Goal: Communication & Community: Answer question/provide support

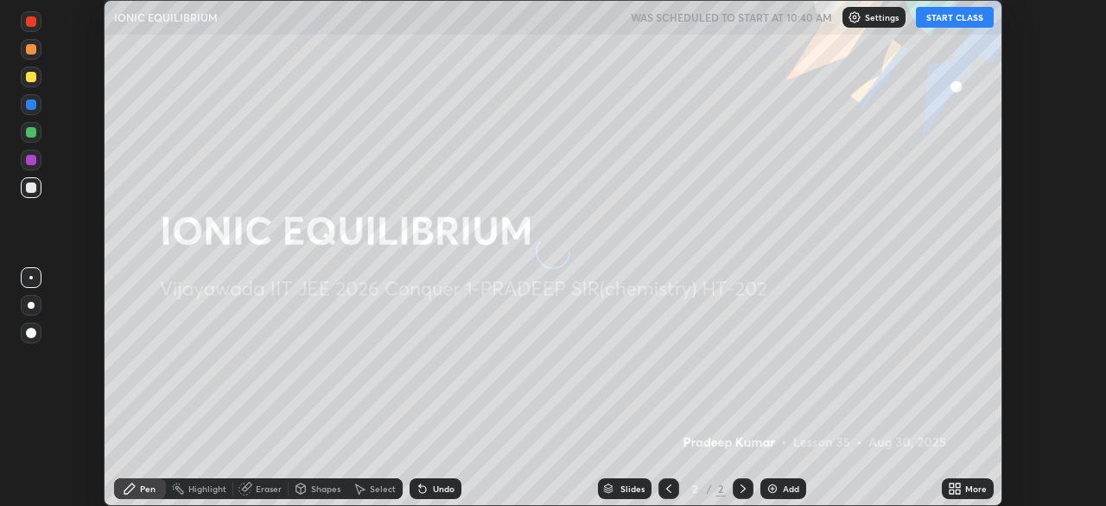
scroll to position [506, 1106]
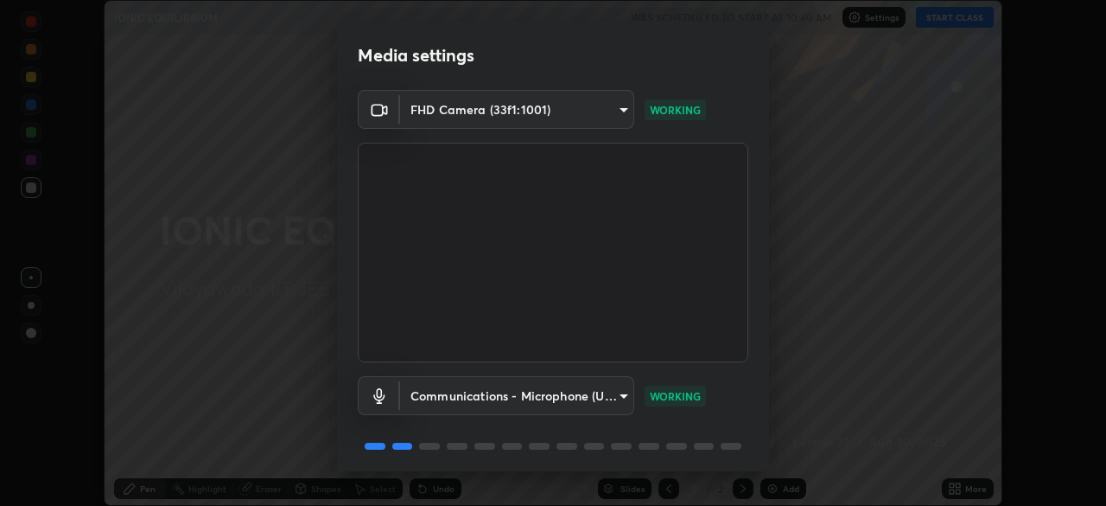
click at [611, 399] on body "Erase all IONIC EQUILIBRIUM WAS SCHEDULED TO START AT 10:40 AM Settings START C…" at bounding box center [553, 253] width 1106 height 506
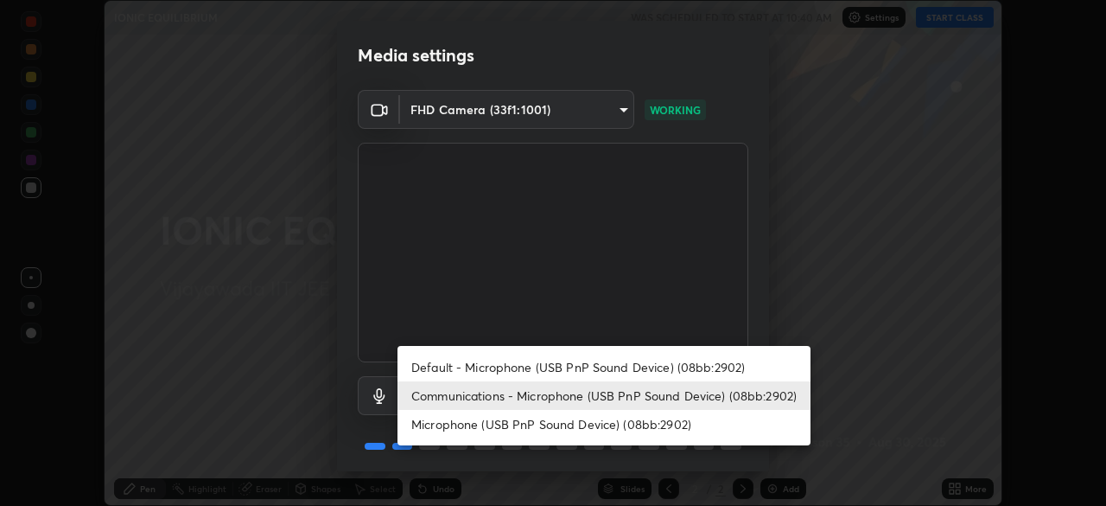
click at [713, 301] on div at bounding box center [553, 253] width 1106 height 506
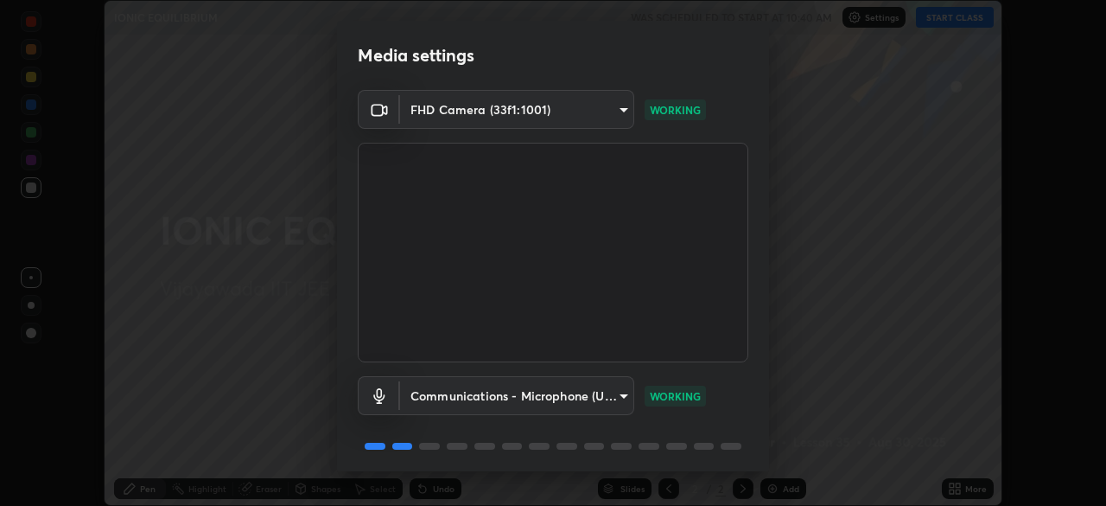
scroll to position [61, 0]
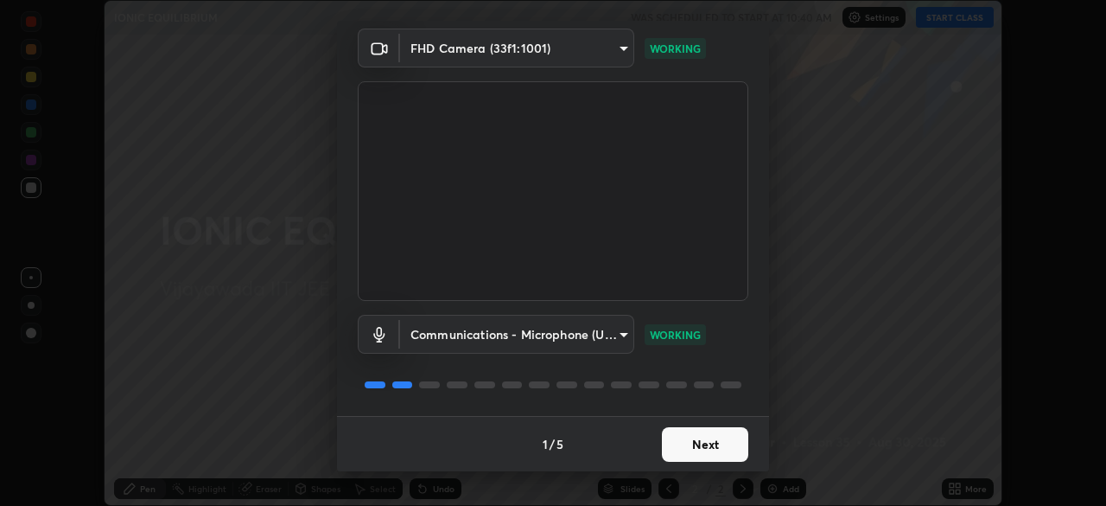
click at [703, 454] on button "Next" at bounding box center [705, 444] width 86 height 35
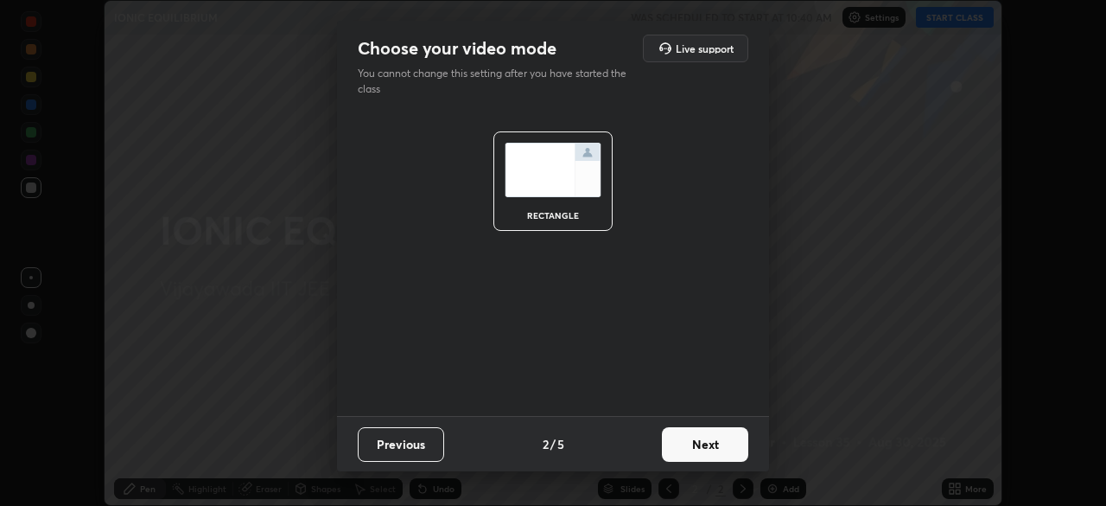
scroll to position [0, 0]
click at [713, 449] on button "Next" at bounding box center [705, 444] width 86 height 35
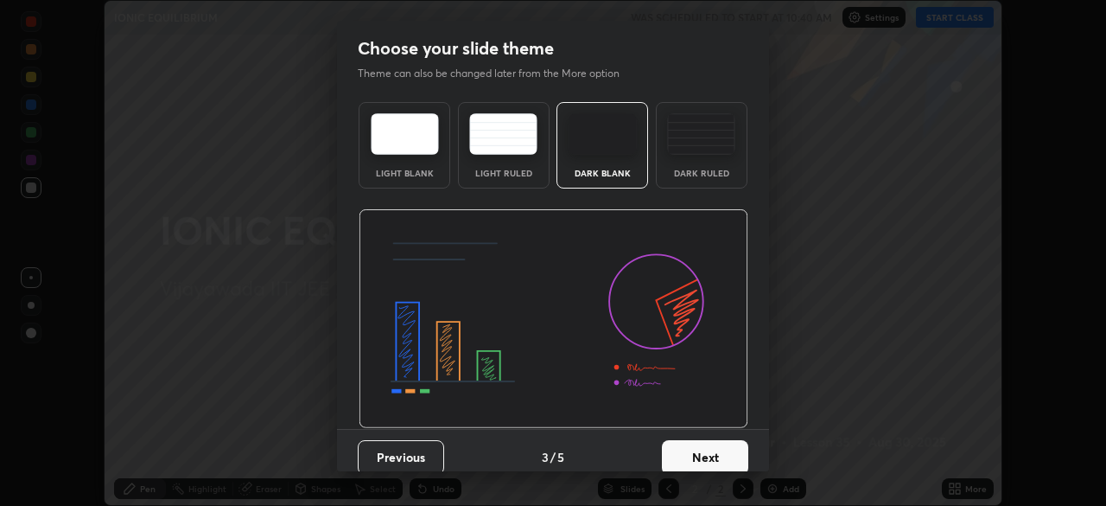
click at [719, 448] on button "Next" at bounding box center [705, 457] width 86 height 35
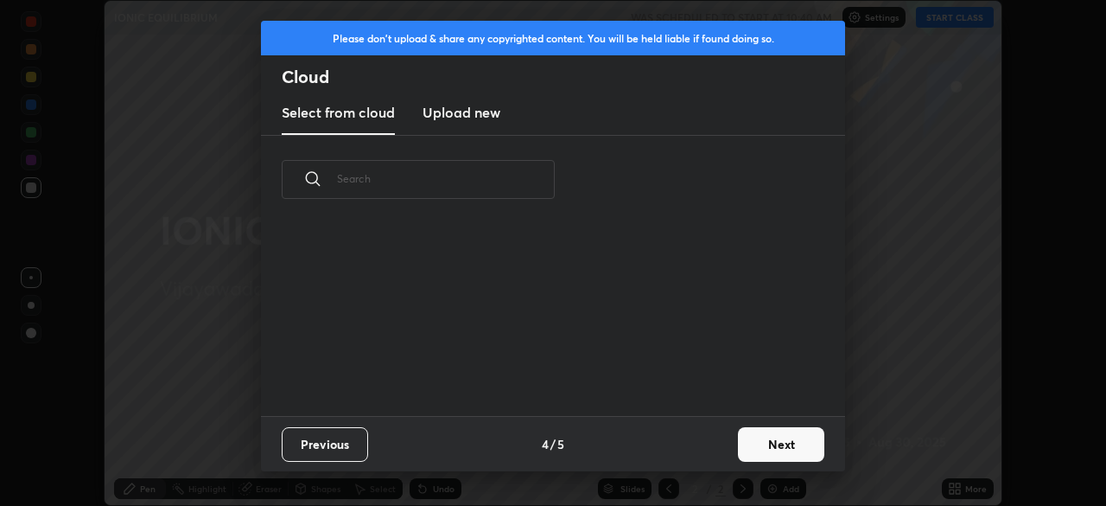
click at [724, 452] on div "Previous 4 / 5 Next" at bounding box center [553, 443] width 584 height 55
click at [776, 437] on button "Next" at bounding box center [781, 444] width 86 height 35
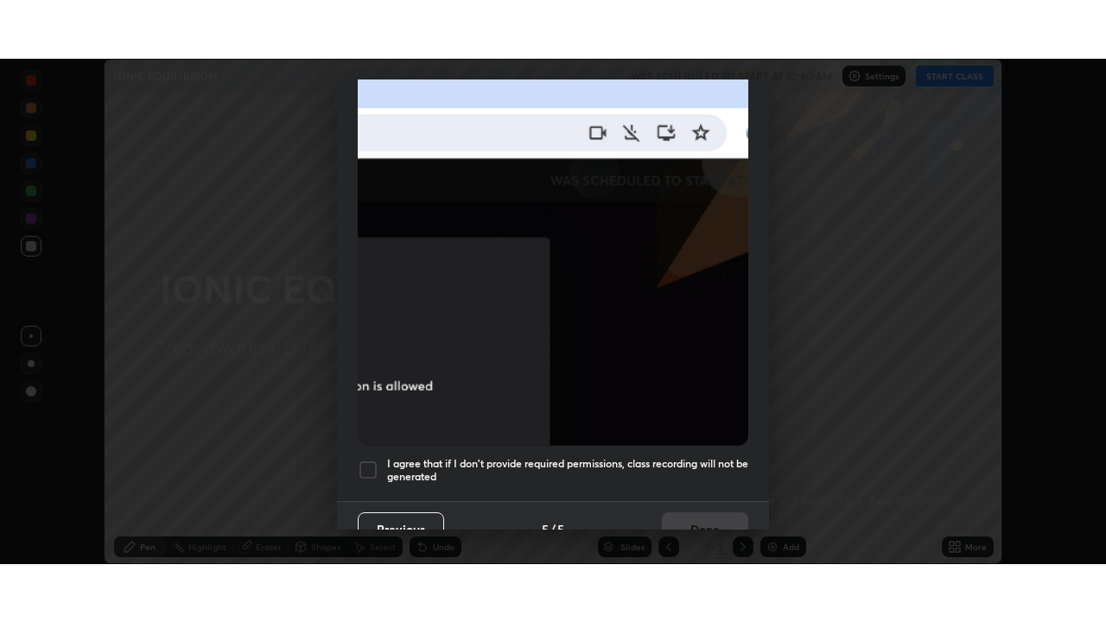
scroll to position [414, 0]
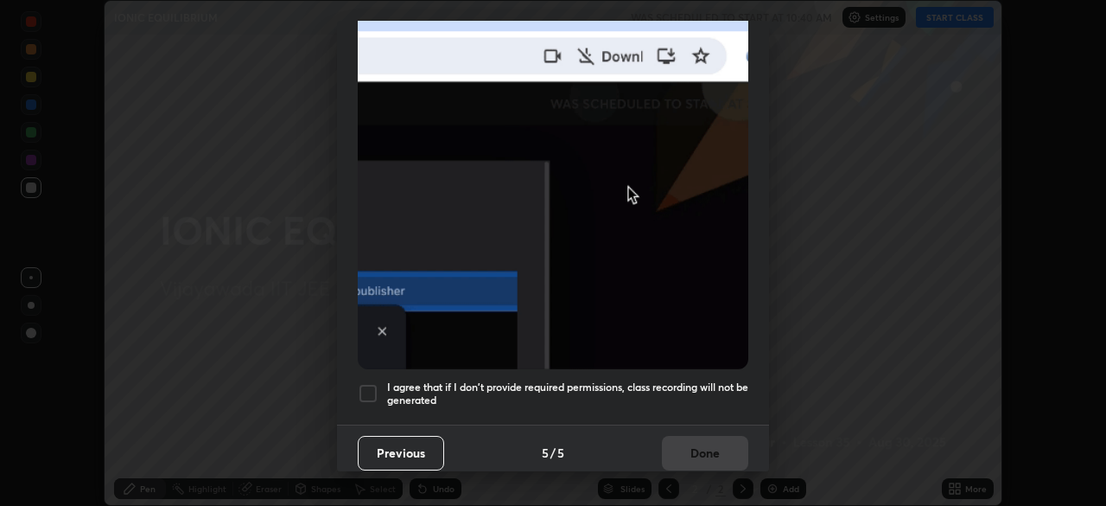
click at [371, 387] on div at bounding box center [368, 393] width 21 height 21
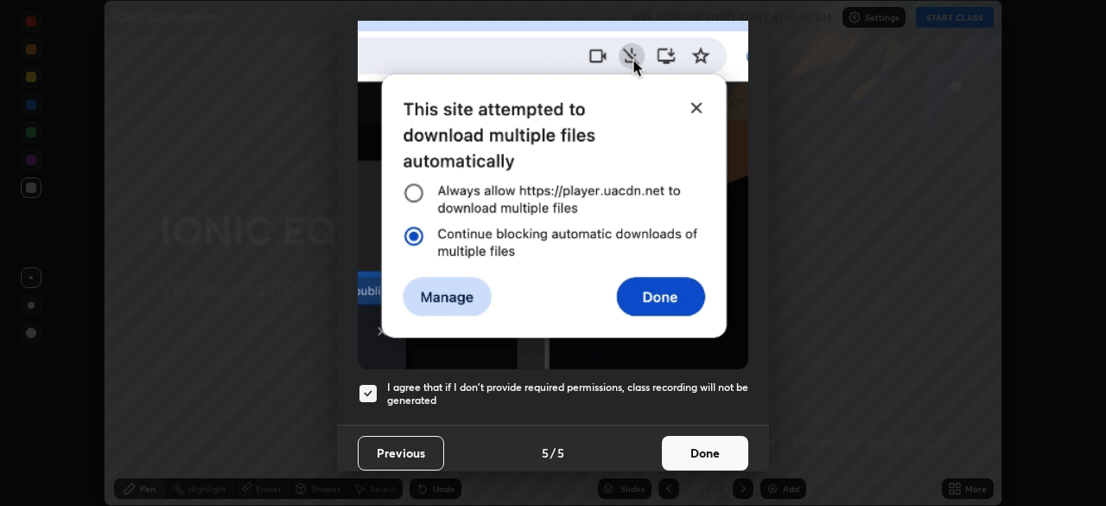
click at [703, 453] on button "Done" at bounding box center [705, 453] width 86 height 35
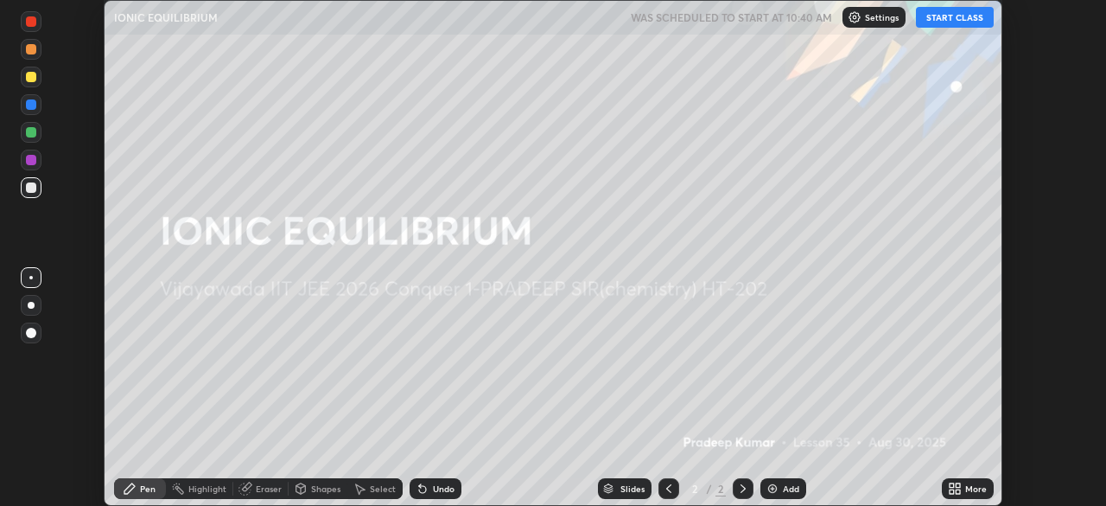
click at [966, 15] on button "START CLASS" at bounding box center [955, 17] width 78 height 21
click at [957, 491] on icon at bounding box center [958, 491] width 4 height 4
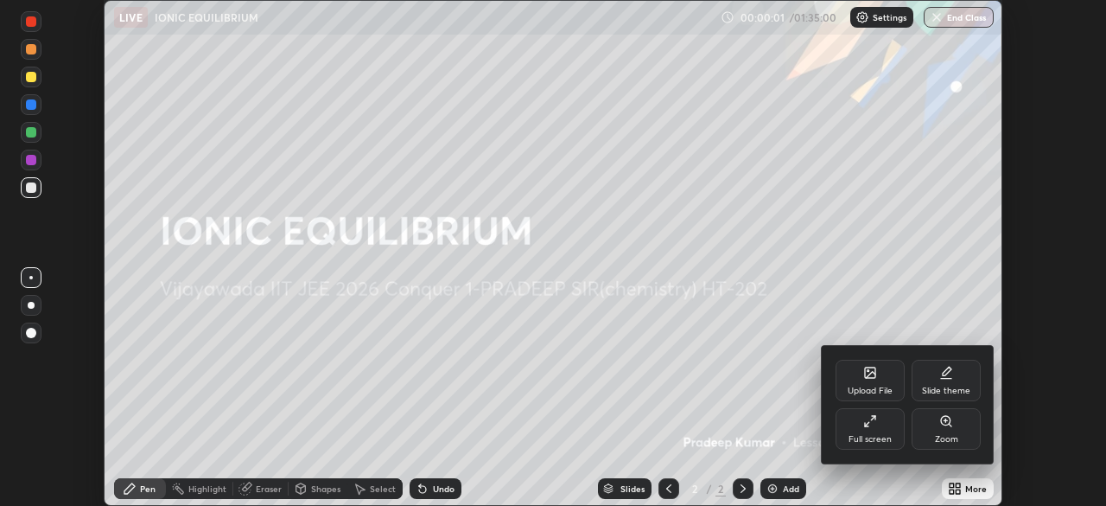
click at [877, 432] on div "Full screen" at bounding box center [870, 428] width 69 height 41
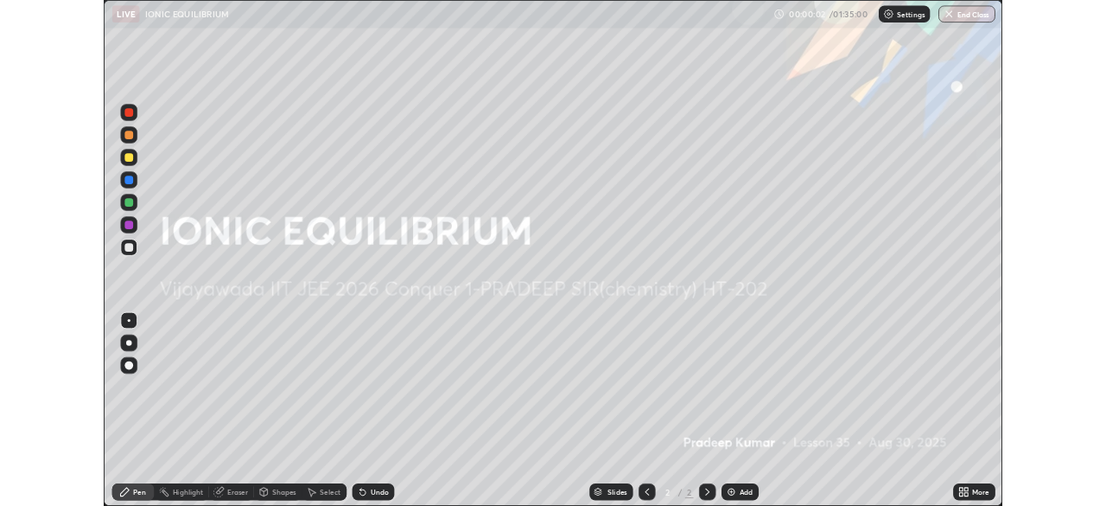
scroll to position [622, 1106]
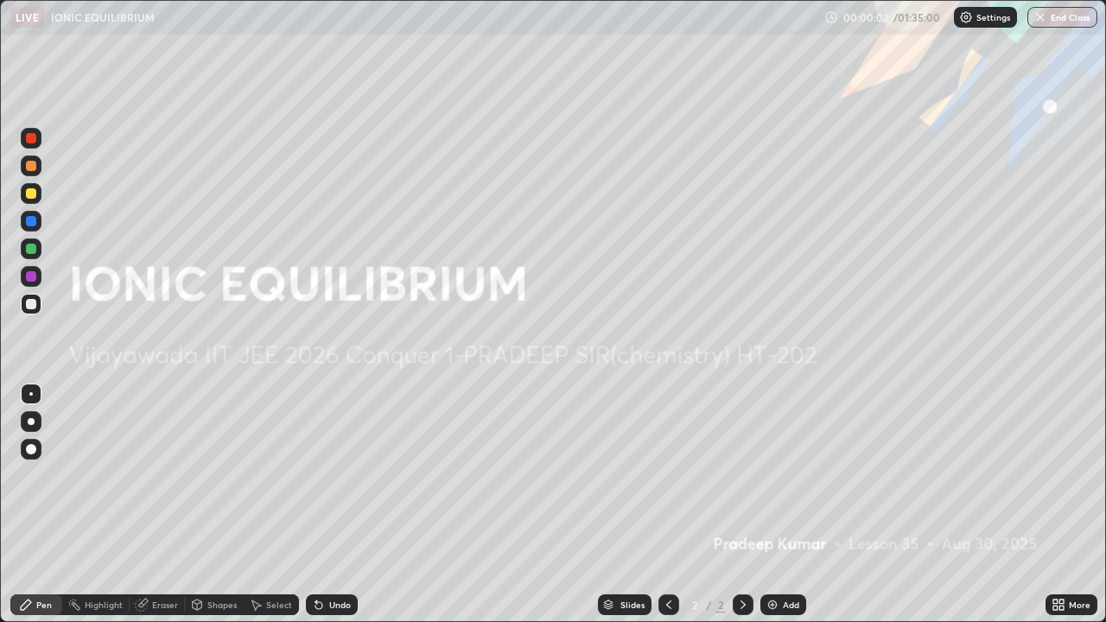
click at [784, 505] on div "Add" at bounding box center [791, 605] width 16 height 9
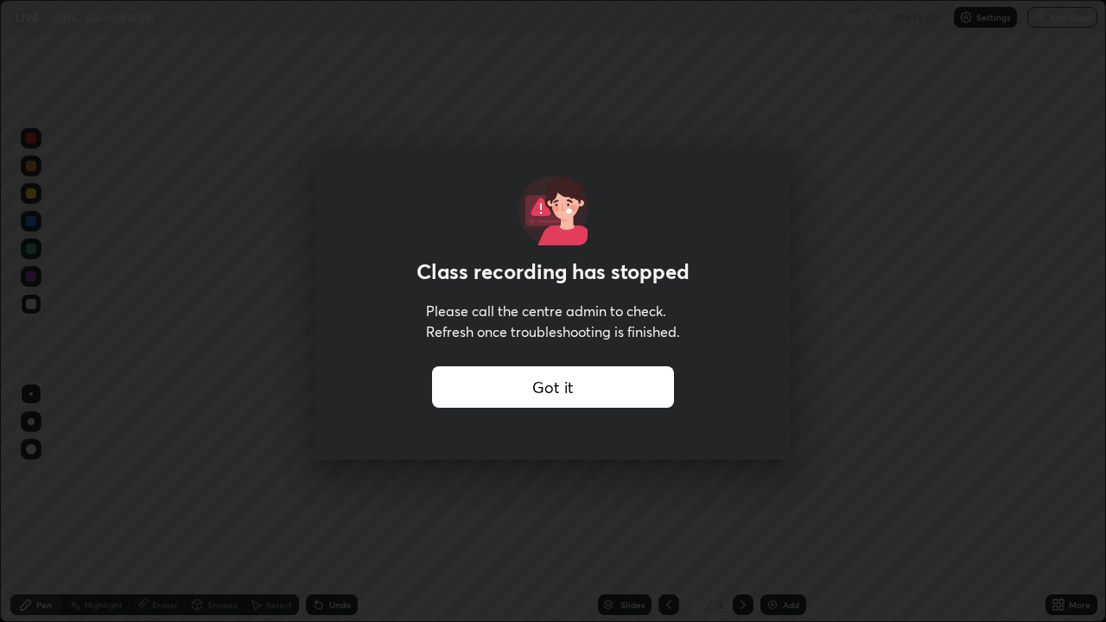
click at [525, 391] on div "Got it" at bounding box center [553, 386] width 242 height 41
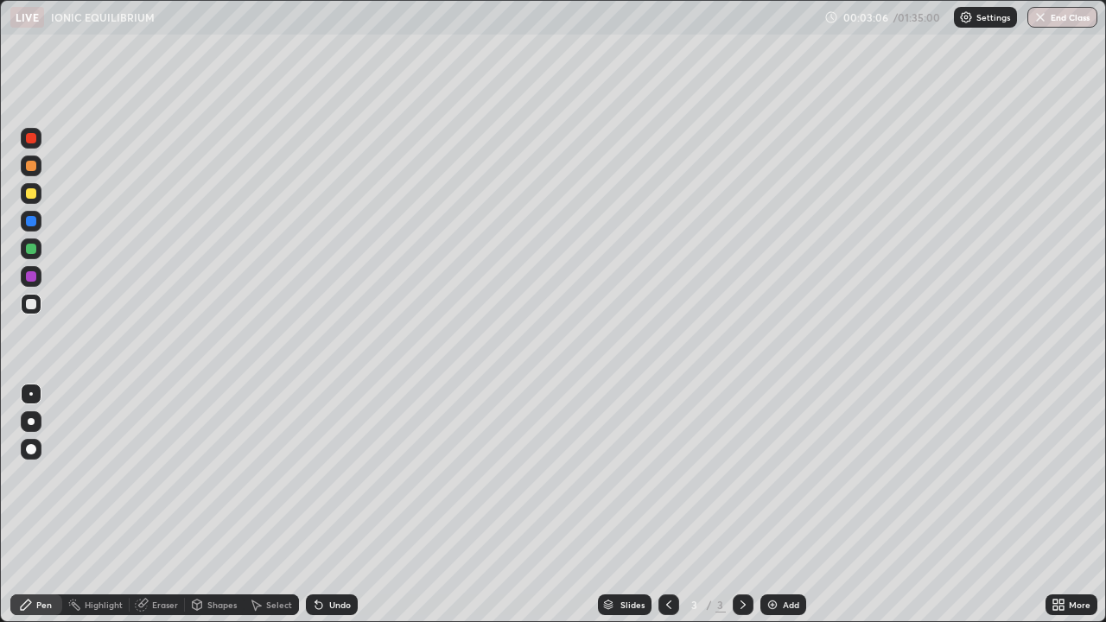
click at [1069, 505] on div "More" at bounding box center [1080, 605] width 22 height 9
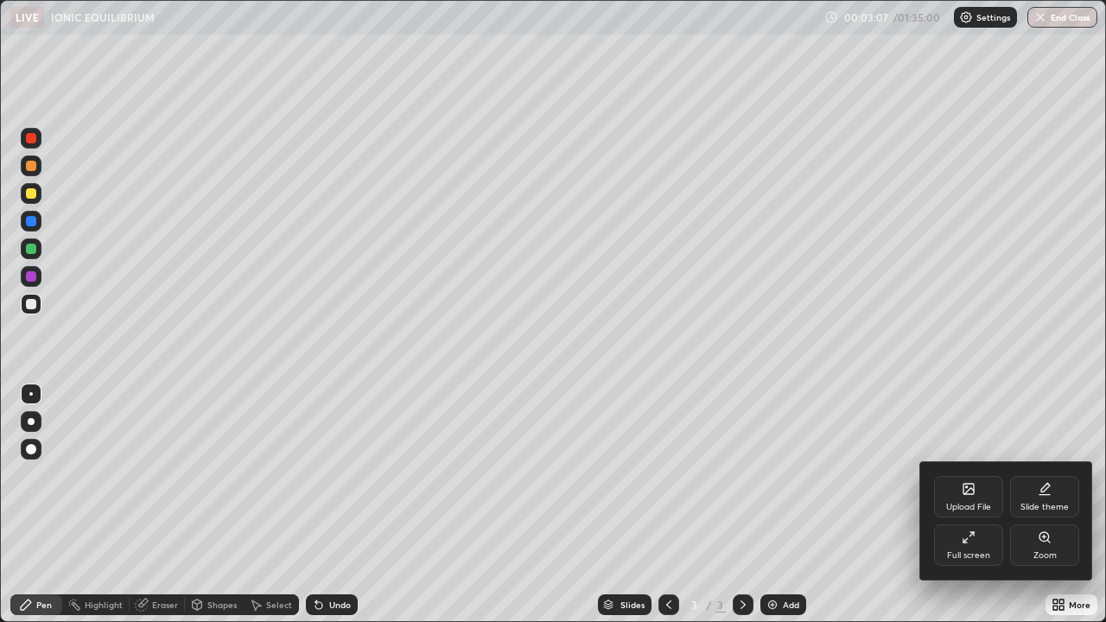
click at [964, 505] on div "Full screen" at bounding box center [968, 545] width 69 height 41
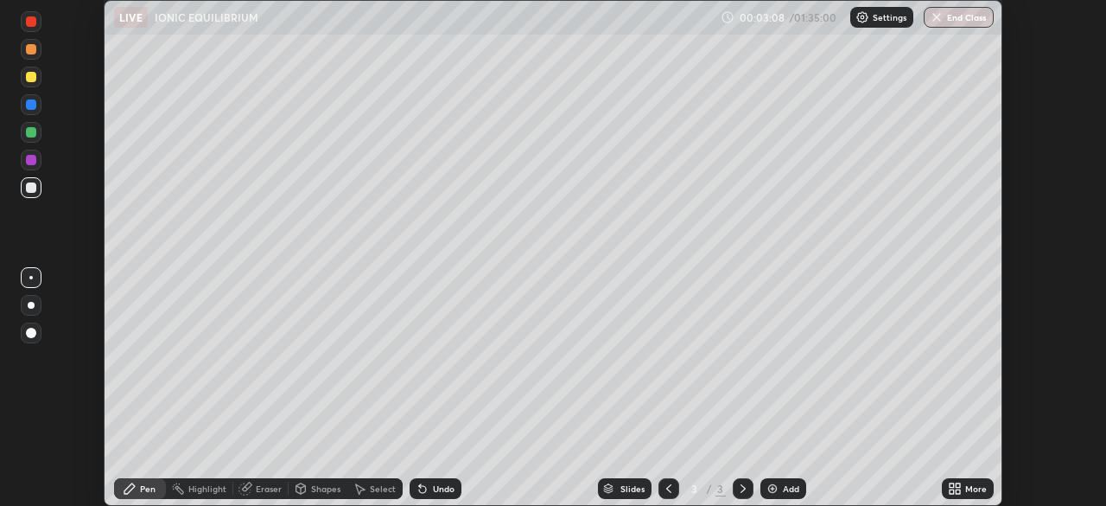
scroll to position [85906, 85305]
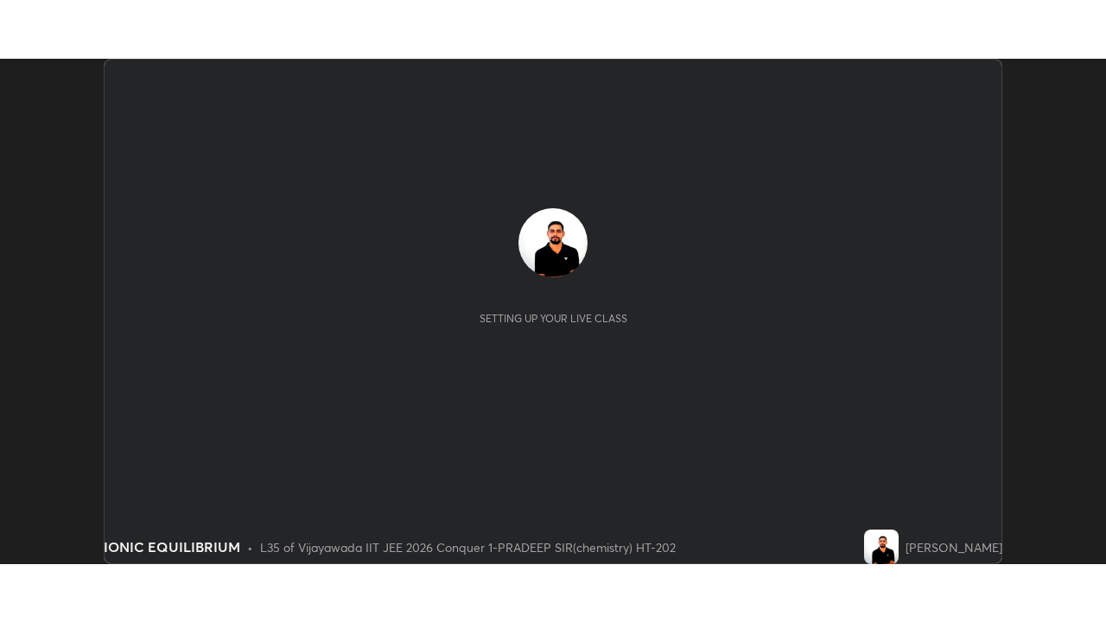
scroll to position [506, 1106]
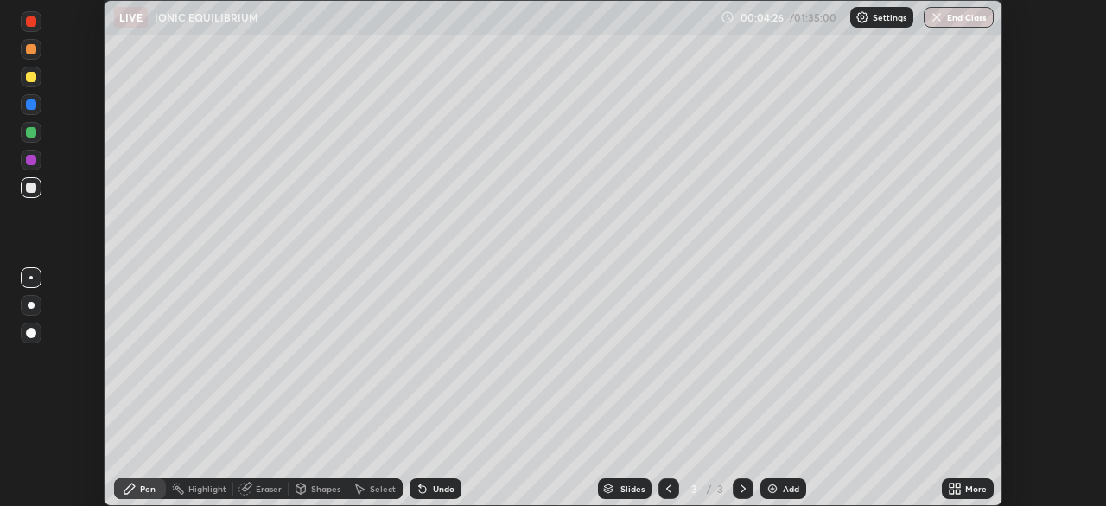
click at [960, 493] on icon at bounding box center [958, 491] width 4 height 4
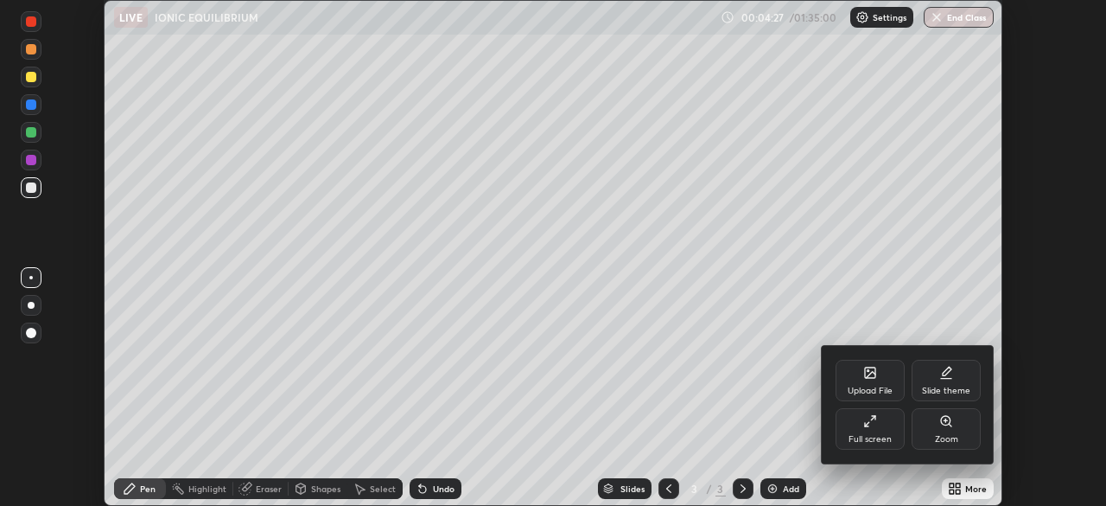
click at [872, 435] on div "Full screen" at bounding box center [870, 439] width 43 height 9
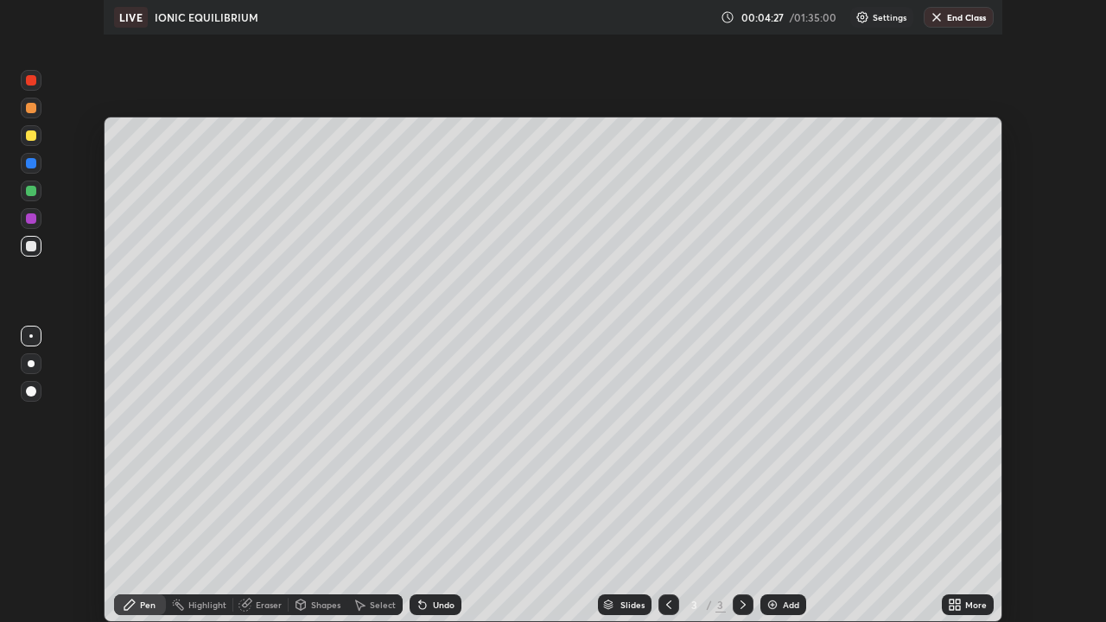
scroll to position [622, 1106]
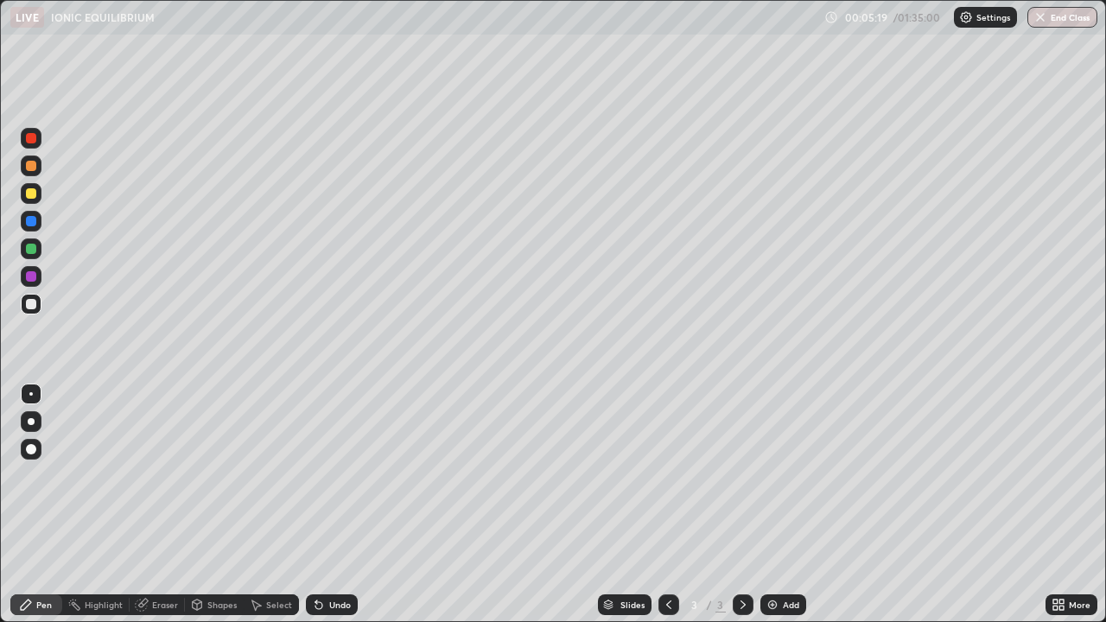
click at [39, 195] on div at bounding box center [31, 193] width 21 height 21
click at [31, 305] on div at bounding box center [31, 304] width 10 height 10
click at [32, 194] on div at bounding box center [31, 193] width 10 height 10
click at [38, 251] on div at bounding box center [31, 248] width 21 height 21
click at [340, 505] on div "Undo" at bounding box center [340, 605] width 22 height 9
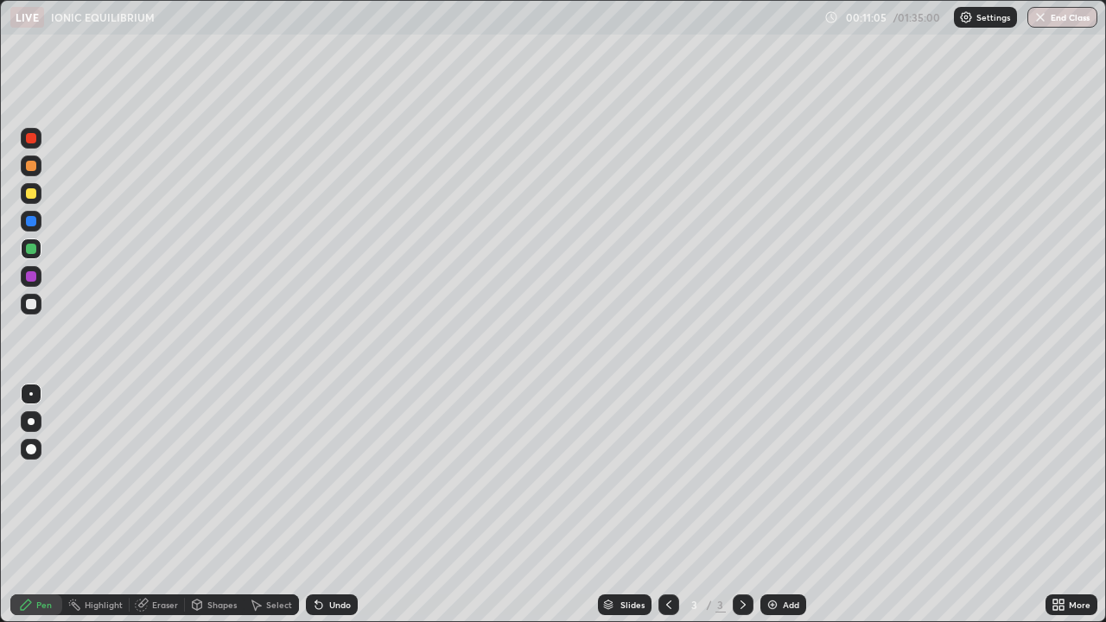
click at [329, 505] on div "Undo" at bounding box center [340, 605] width 22 height 9
click at [335, 505] on div "Undo" at bounding box center [332, 605] width 52 height 21
click at [337, 505] on div "Undo" at bounding box center [332, 605] width 52 height 21
click at [334, 505] on div "Undo" at bounding box center [332, 605] width 52 height 21
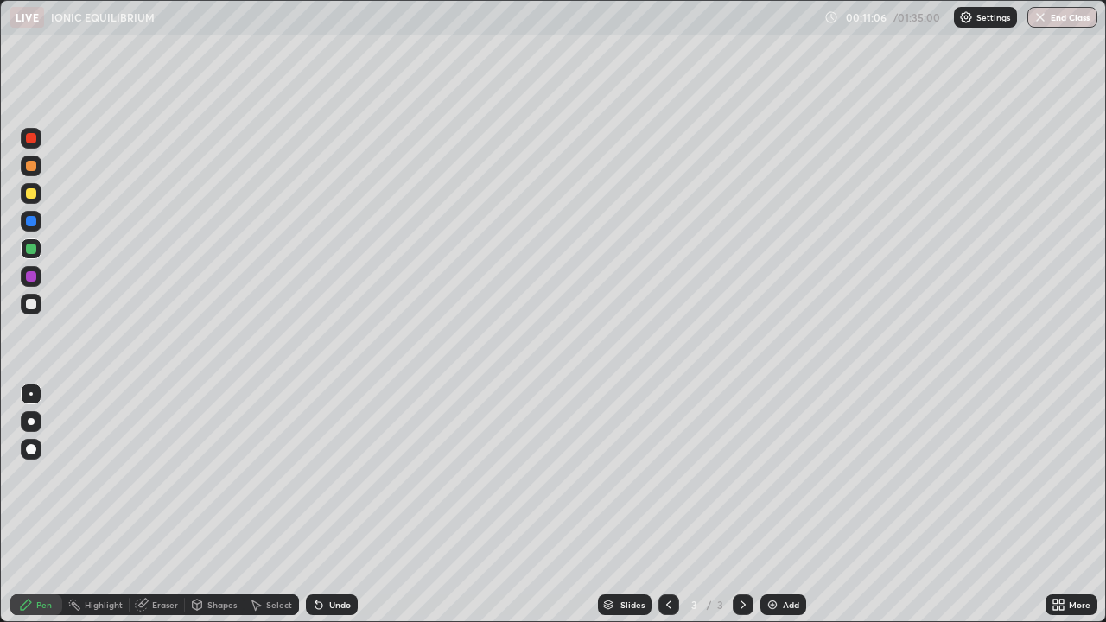
click at [340, 505] on div "Undo" at bounding box center [332, 605] width 52 height 21
click at [32, 306] on div at bounding box center [31, 304] width 10 height 10
click at [341, 505] on div "Undo" at bounding box center [340, 605] width 22 height 9
click at [332, 505] on div "Undo" at bounding box center [340, 605] width 22 height 9
click at [331, 505] on div "Undo" at bounding box center [340, 605] width 22 height 9
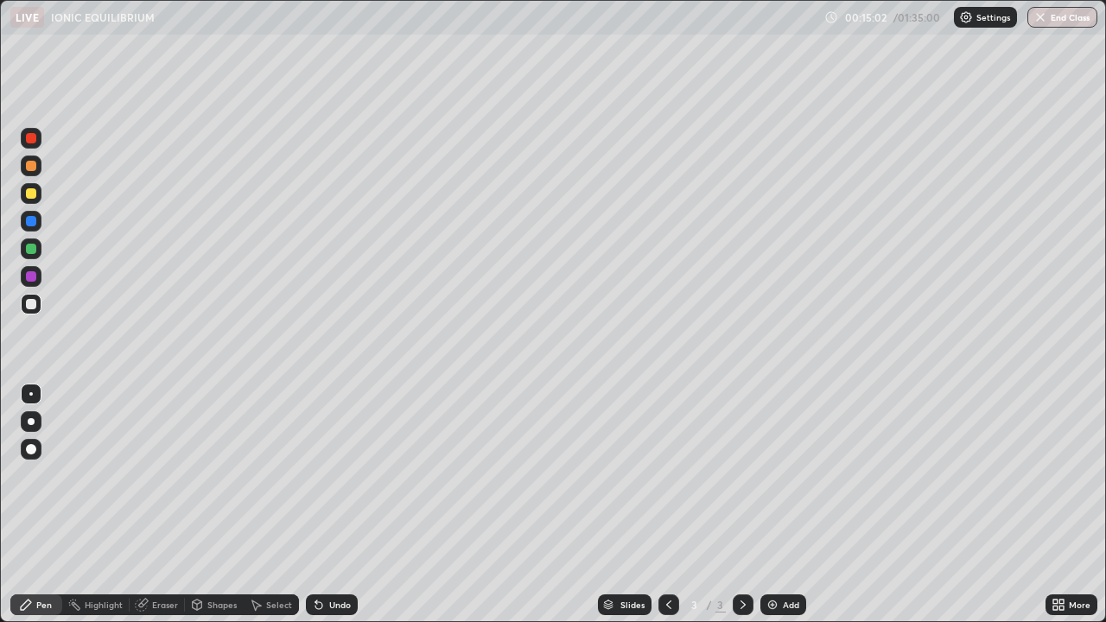
click at [156, 505] on div "Eraser" at bounding box center [165, 605] width 26 height 9
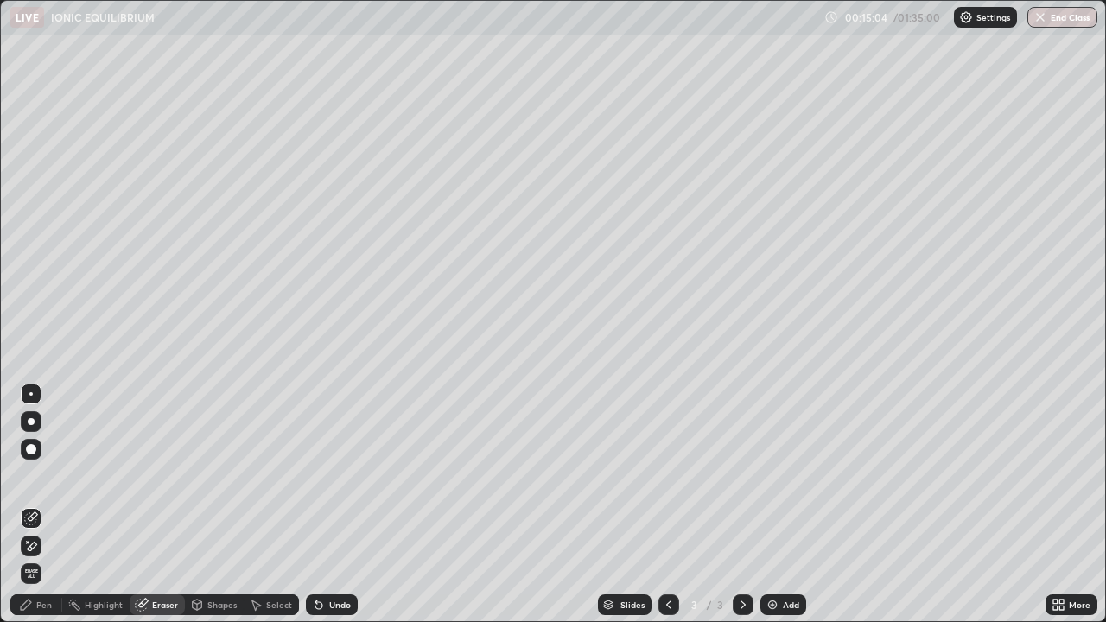
click at [48, 505] on div "Pen" at bounding box center [44, 605] width 16 height 9
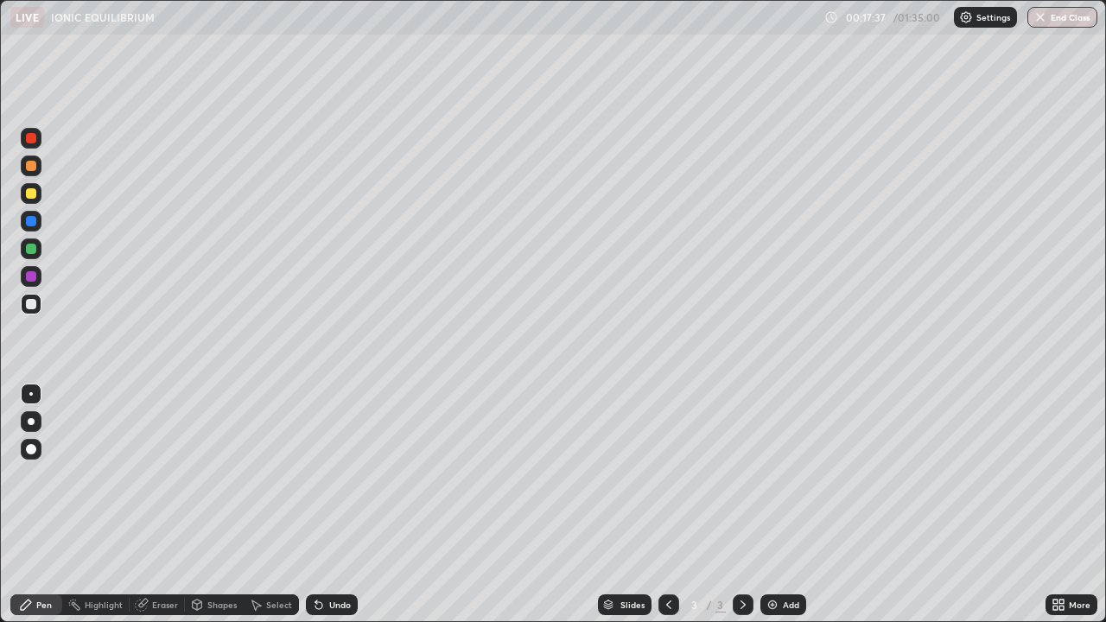
click at [775, 505] on img at bounding box center [773, 605] width 14 height 14
click at [335, 505] on div "Undo" at bounding box center [340, 605] width 22 height 9
click at [337, 505] on div "Undo" at bounding box center [332, 605] width 52 height 21
click at [772, 505] on img at bounding box center [773, 605] width 14 height 14
click at [35, 195] on div at bounding box center [31, 193] width 10 height 10
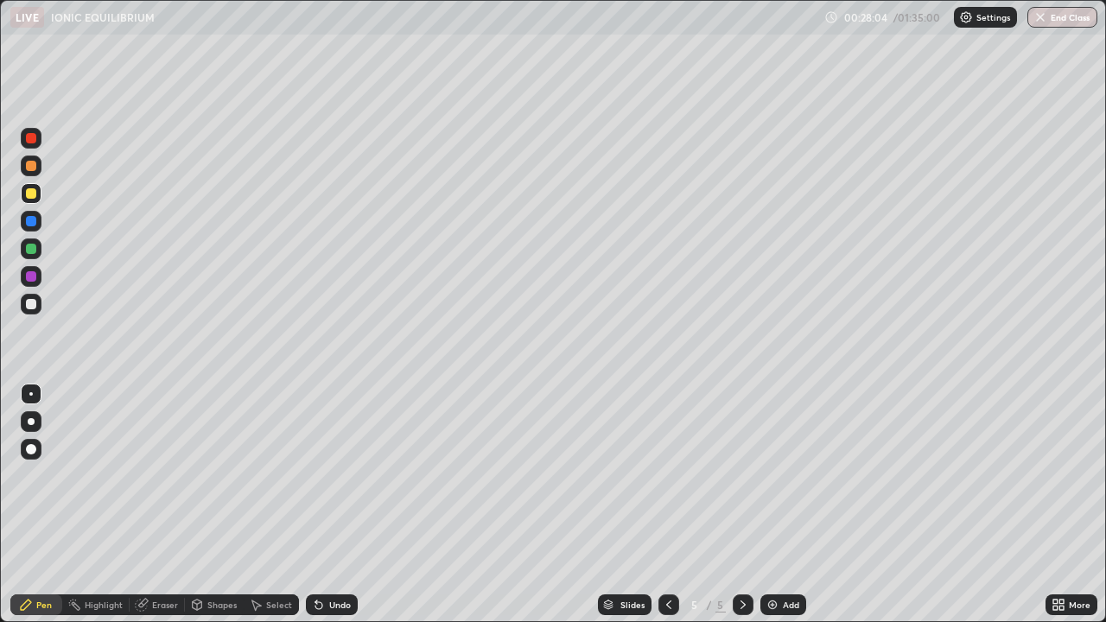
click at [332, 505] on div "Undo" at bounding box center [340, 605] width 22 height 9
click at [329, 505] on div "Undo" at bounding box center [340, 605] width 22 height 9
click at [330, 505] on div "Undo" at bounding box center [340, 605] width 22 height 9
click at [161, 505] on div "Eraser" at bounding box center [157, 605] width 55 height 21
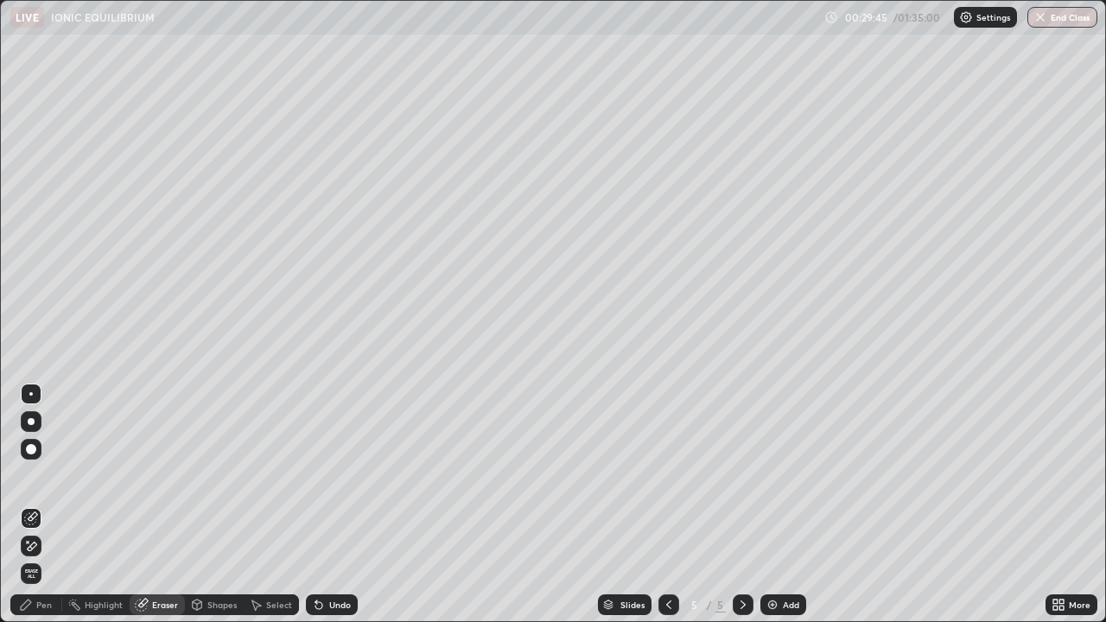
click at [35, 505] on div "Pen" at bounding box center [36, 605] width 52 height 21
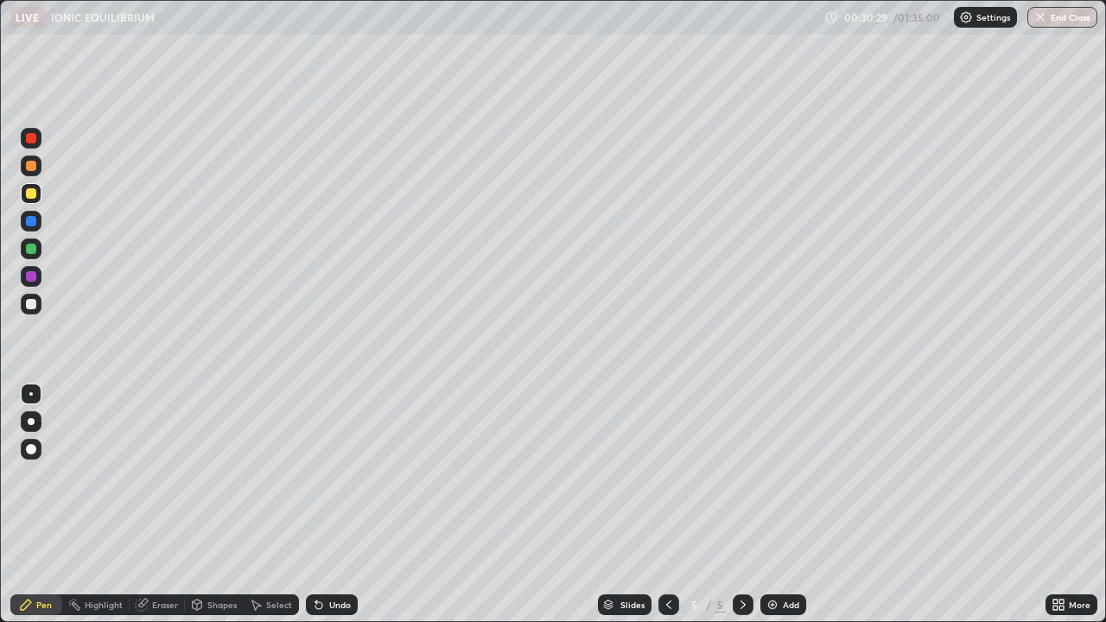
click at [329, 505] on div "Undo" at bounding box center [340, 605] width 22 height 9
click at [334, 505] on div "Undo" at bounding box center [340, 605] width 22 height 9
click at [332, 505] on div "Undo" at bounding box center [332, 605] width 52 height 21
click at [334, 505] on div "Undo" at bounding box center [340, 605] width 22 height 9
click at [335, 505] on div "Undo" at bounding box center [340, 605] width 22 height 9
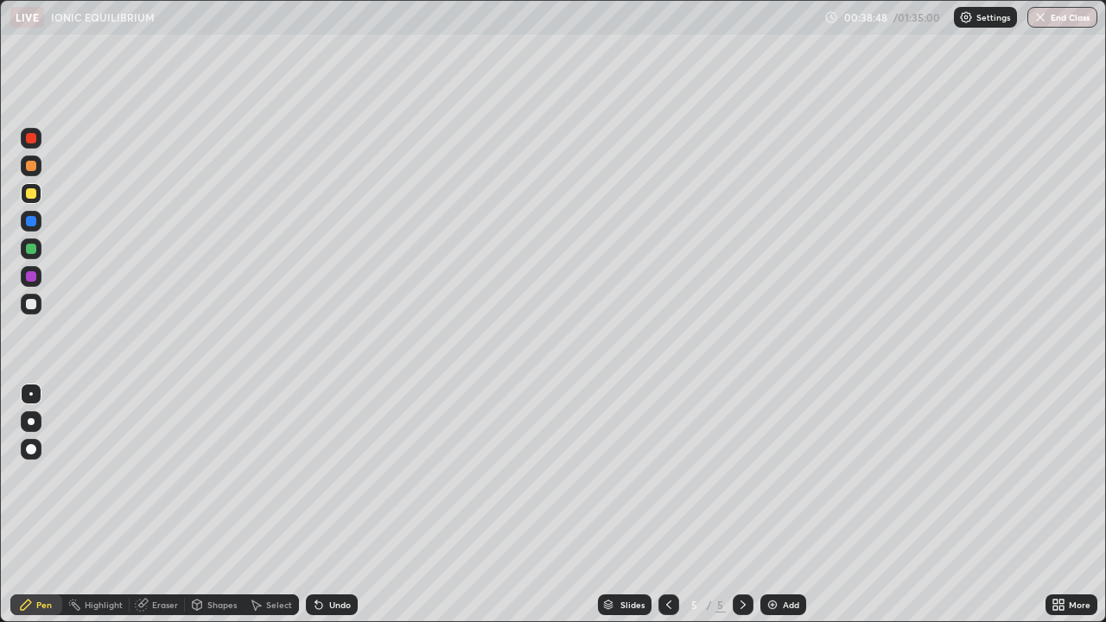
click at [333, 505] on div "Undo" at bounding box center [340, 605] width 22 height 9
click at [337, 505] on div "Undo" at bounding box center [340, 605] width 22 height 9
click at [333, 505] on div "Undo" at bounding box center [332, 605] width 52 height 21
click at [332, 505] on div "Undo" at bounding box center [340, 605] width 22 height 9
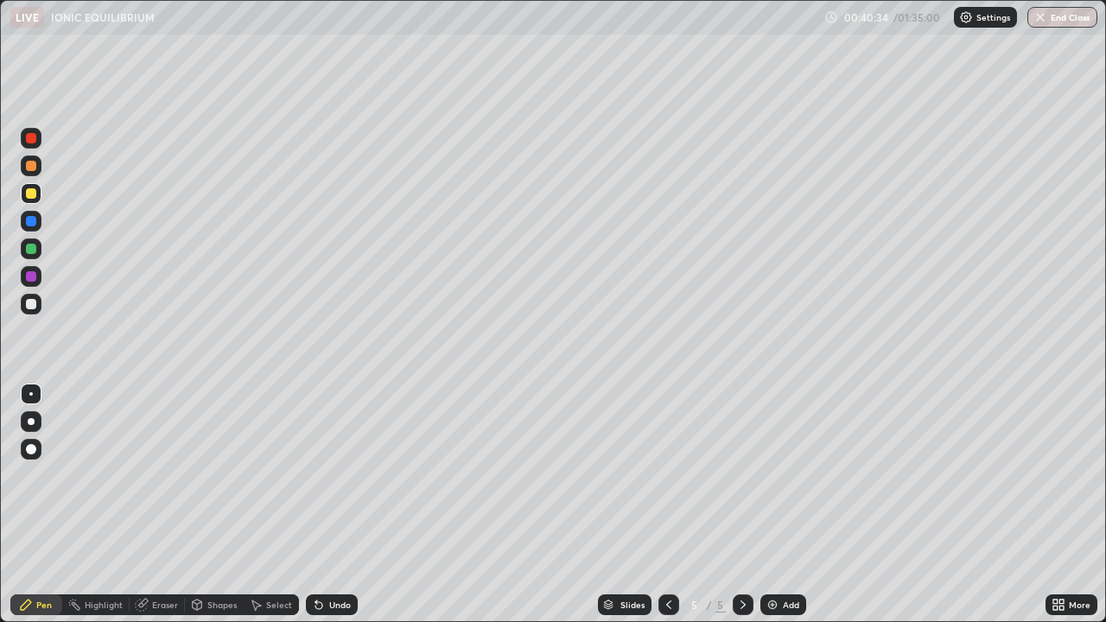
click at [334, 505] on div "Undo" at bounding box center [332, 605] width 52 height 21
click at [334, 505] on div "Undo" at bounding box center [340, 605] width 22 height 9
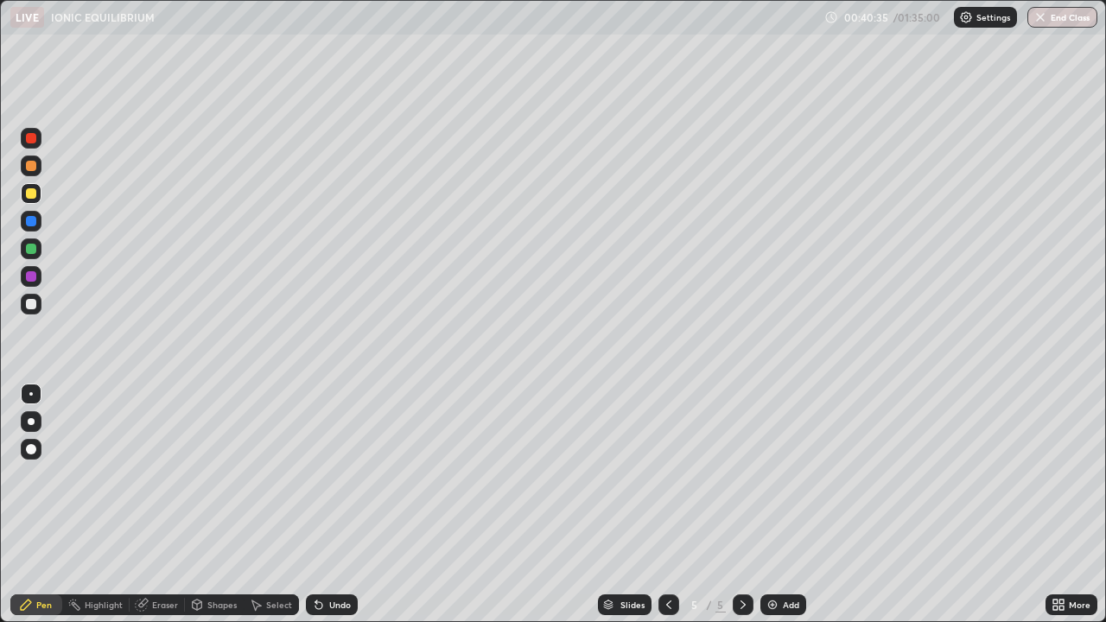
click at [335, 505] on div "Undo" at bounding box center [340, 605] width 22 height 9
click at [336, 505] on div "Undo" at bounding box center [340, 605] width 22 height 9
click at [334, 505] on div "Undo" at bounding box center [340, 605] width 22 height 9
click at [775, 505] on img at bounding box center [773, 605] width 14 height 14
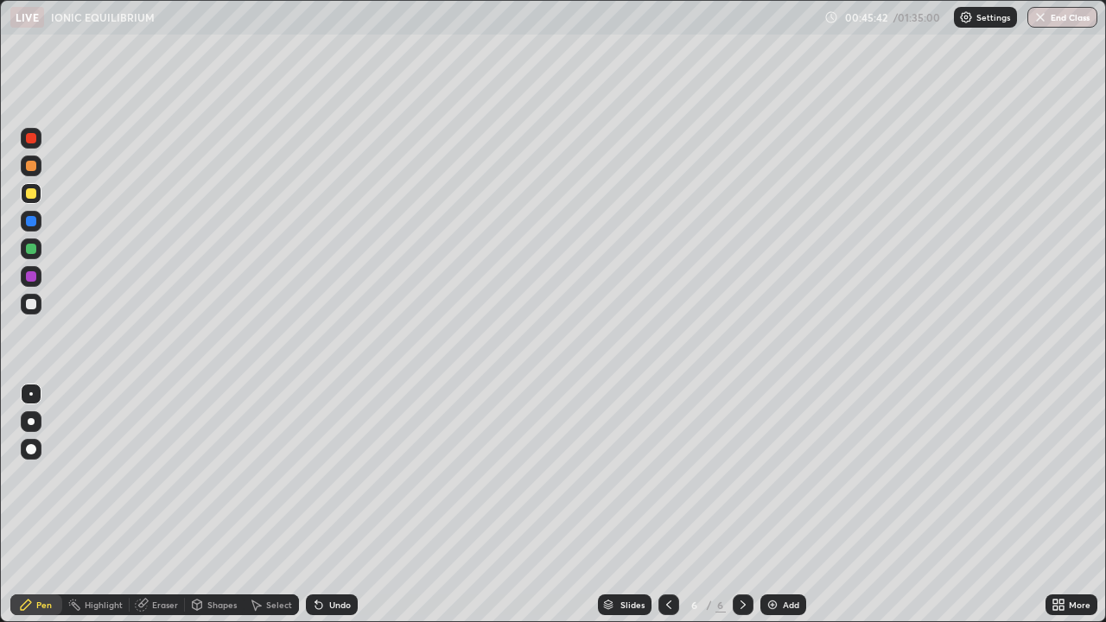
click at [35, 305] on div at bounding box center [31, 304] width 10 height 10
click at [332, 505] on div "Undo" at bounding box center [340, 605] width 22 height 9
click at [329, 505] on div "Undo" at bounding box center [340, 605] width 22 height 9
click at [327, 505] on div "Undo" at bounding box center [332, 605] width 52 height 21
click at [325, 505] on div "Undo" at bounding box center [332, 605] width 52 height 21
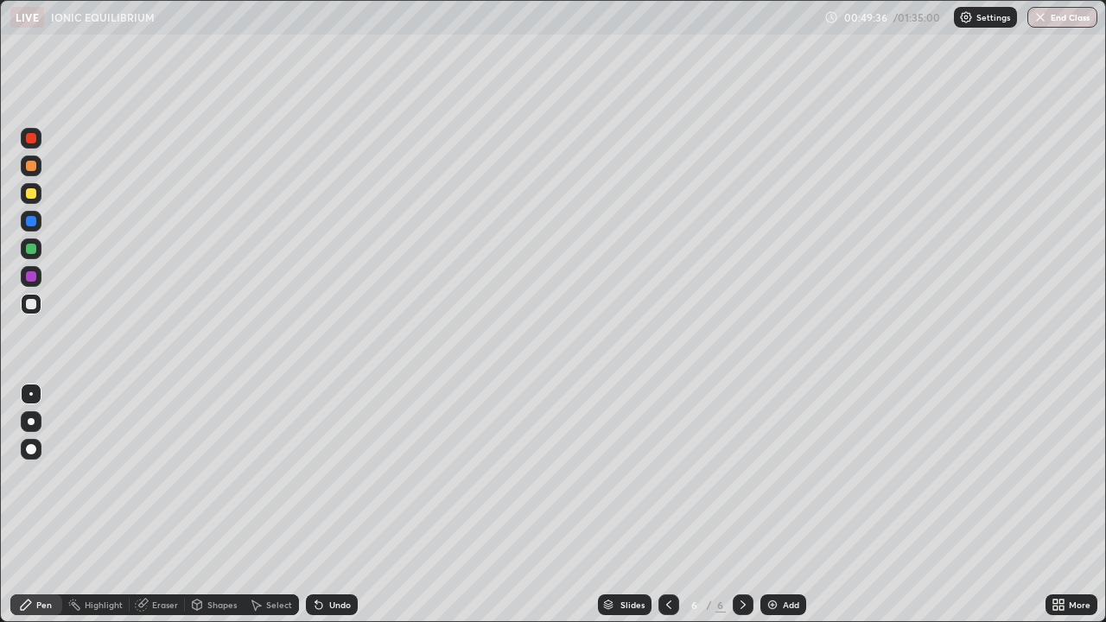
click at [339, 505] on div "Undo" at bounding box center [340, 605] width 22 height 9
click at [332, 505] on div "Undo" at bounding box center [340, 605] width 22 height 9
click at [329, 505] on div "Undo" at bounding box center [340, 605] width 22 height 9
click at [325, 505] on div "Undo" at bounding box center [332, 605] width 52 height 21
click at [326, 505] on div "Undo" at bounding box center [332, 605] width 52 height 21
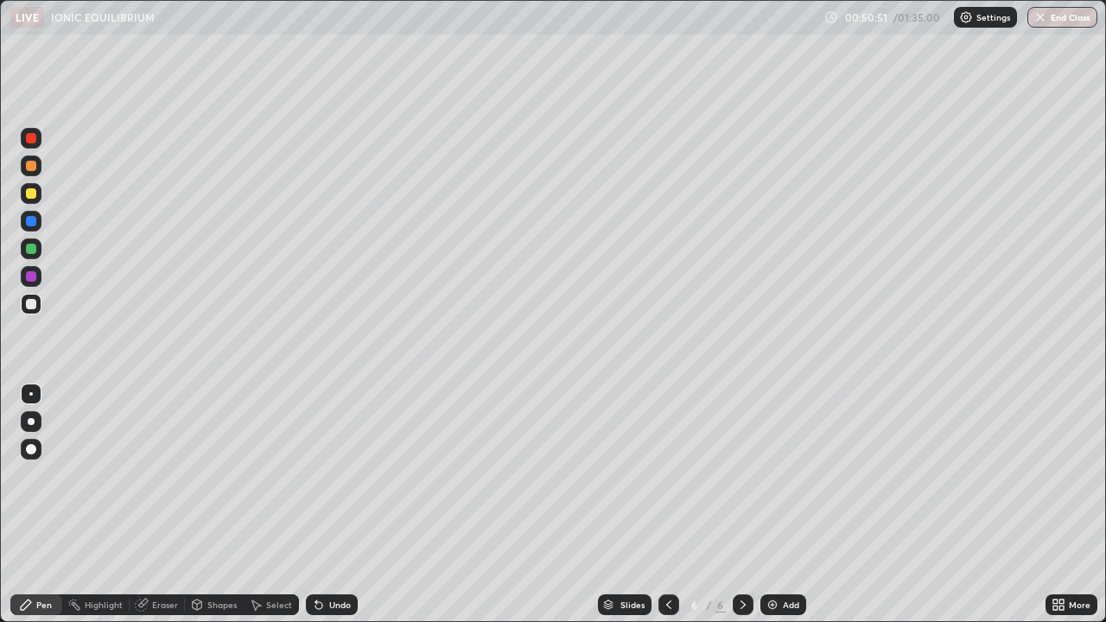
click at [329, 505] on div "Undo" at bounding box center [340, 605] width 22 height 9
click at [332, 505] on div "Undo" at bounding box center [332, 605] width 52 height 21
click at [333, 505] on div "Undo" at bounding box center [332, 605] width 52 height 21
click at [332, 505] on div "Undo" at bounding box center [332, 605] width 52 height 21
click at [331, 505] on div "Undo" at bounding box center [332, 605] width 52 height 21
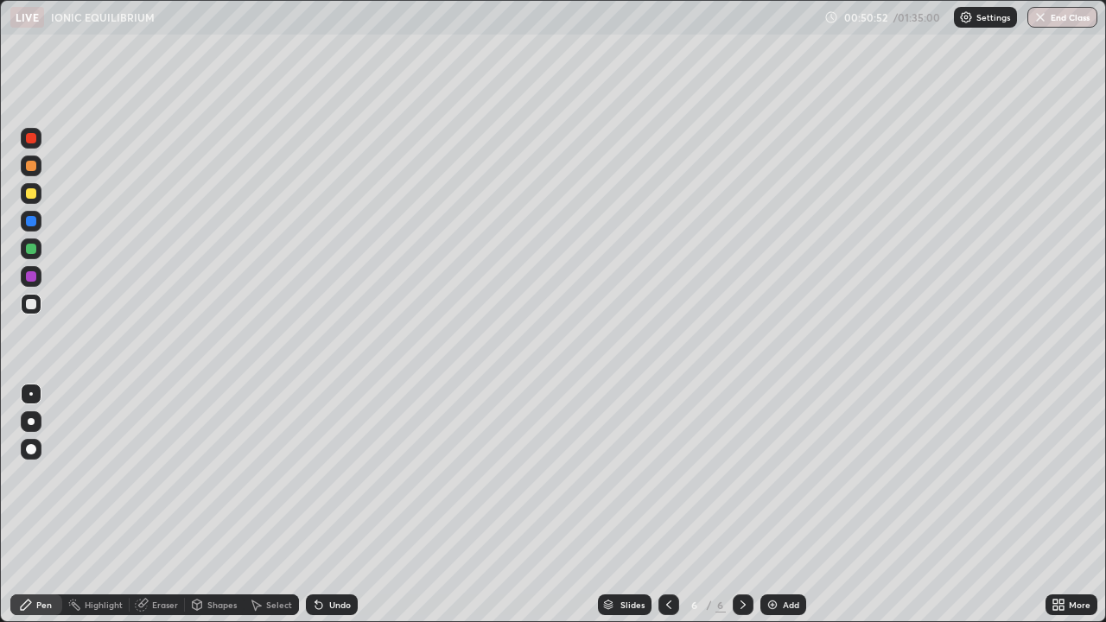
click at [330, 505] on div "Undo" at bounding box center [340, 605] width 22 height 9
click at [330, 505] on div "Undo" at bounding box center [332, 605] width 52 height 21
click at [328, 505] on div "Undo" at bounding box center [332, 605] width 52 height 21
click at [329, 505] on div "Undo" at bounding box center [332, 605] width 52 height 21
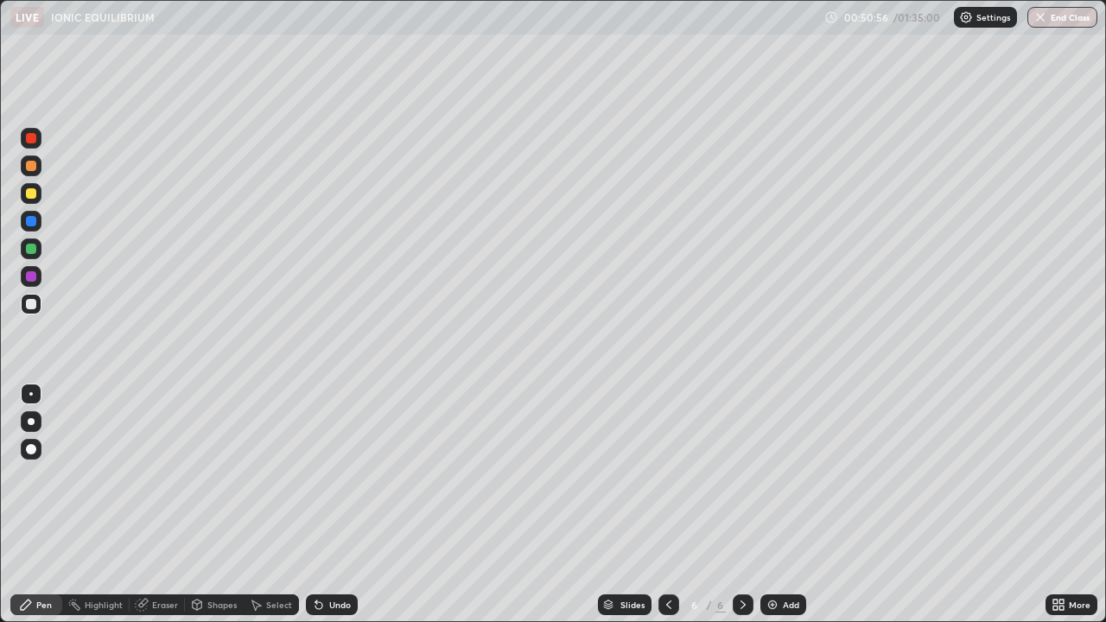
click at [332, 505] on div "Undo" at bounding box center [332, 605] width 52 height 21
click at [338, 505] on div "Undo" at bounding box center [340, 605] width 22 height 9
click at [341, 505] on div "Undo" at bounding box center [340, 605] width 22 height 9
click at [345, 505] on div "Undo" at bounding box center [340, 605] width 22 height 9
click at [336, 505] on div "Undo" at bounding box center [332, 605] width 52 height 21
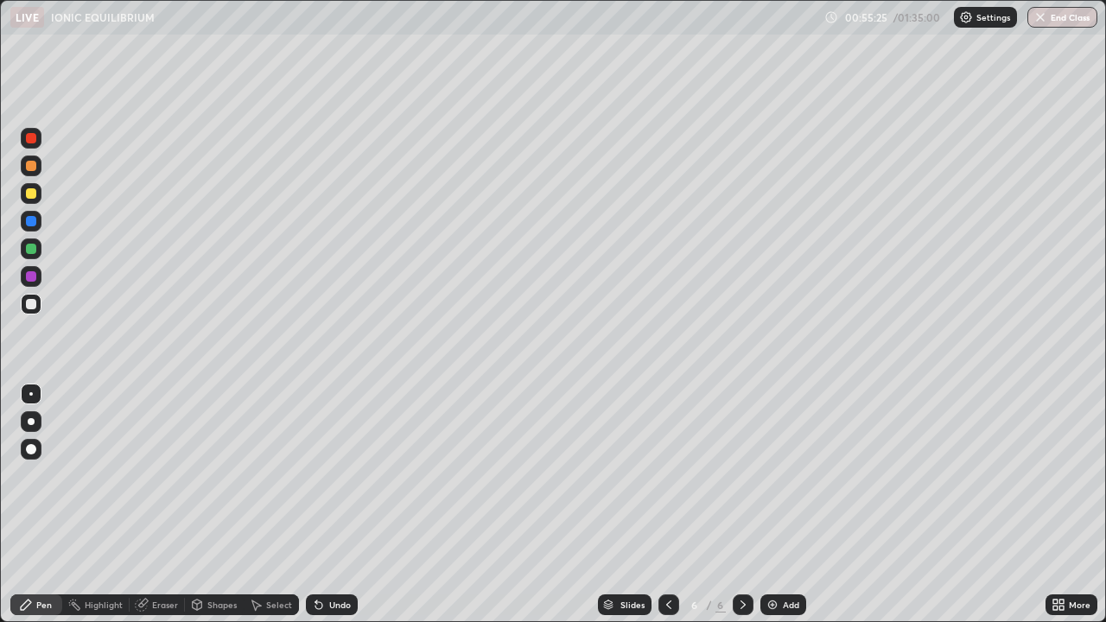
click at [784, 505] on div "Add" at bounding box center [791, 605] width 16 height 9
click at [37, 194] on div at bounding box center [31, 193] width 21 height 21
click at [37, 306] on div at bounding box center [31, 304] width 21 height 21
click at [332, 505] on div "Undo" at bounding box center [340, 605] width 22 height 9
click at [329, 505] on div "Undo" at bounding box center [340, 605] width 22 height 9
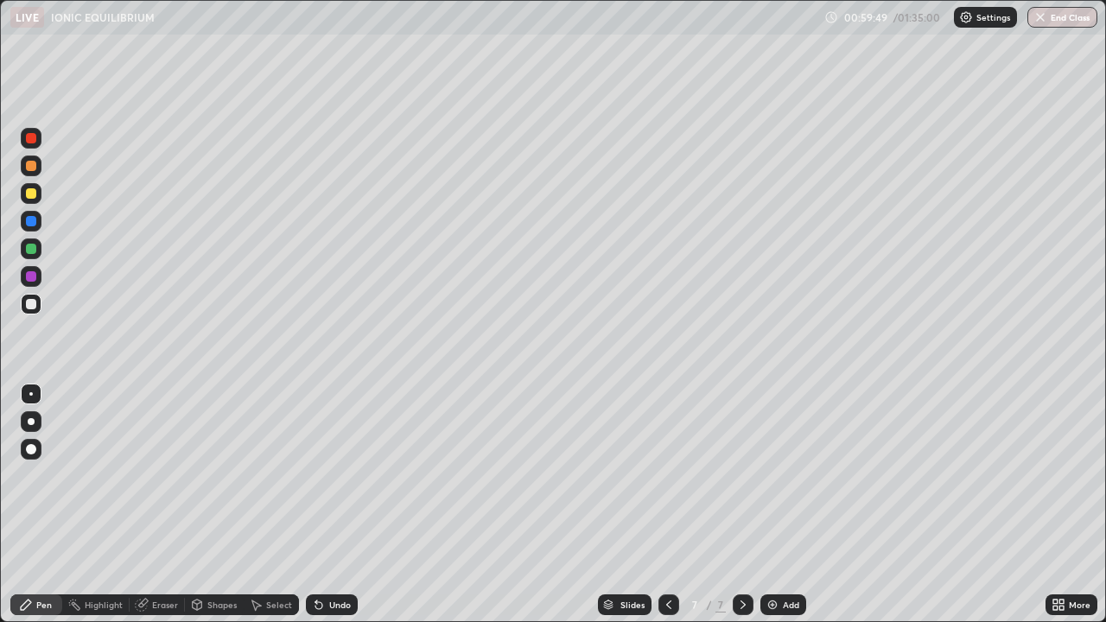
click at [329, 505] on div "Undo" at bounding box center [340, 605] width 22 height 9
click at [773, 505] on img at bounding box center [773, 605] width 14 height 14
click at [157, 505] on div "Eraser" at bounding box center [165, 605] width 26 height 9
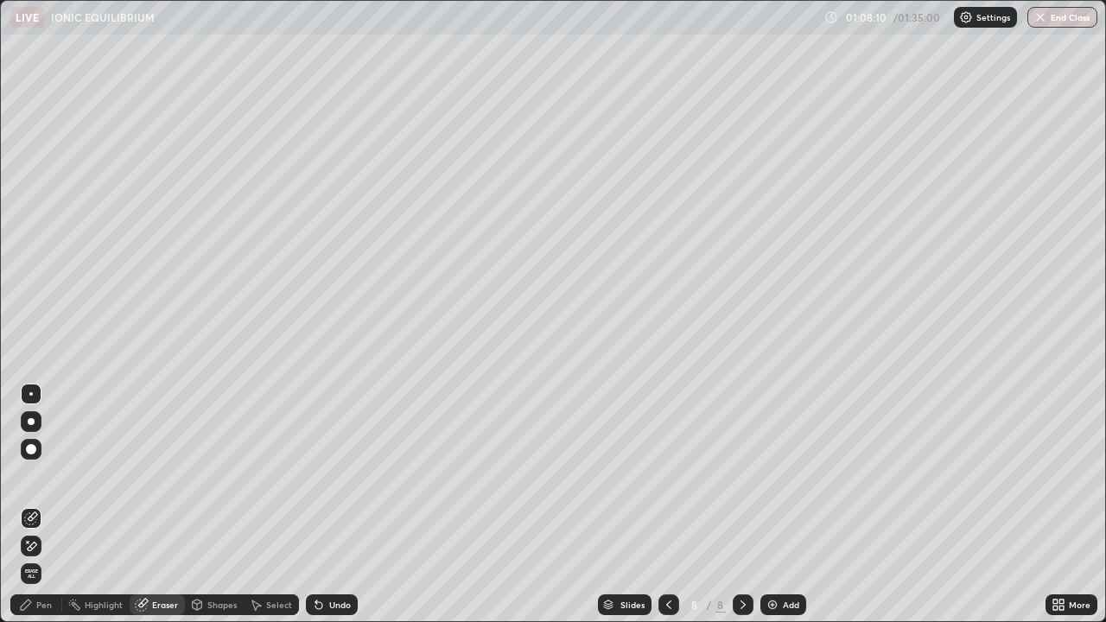
click at [50, 505] on div "Pen" at bounding box center [44, 605] width 16 height 9
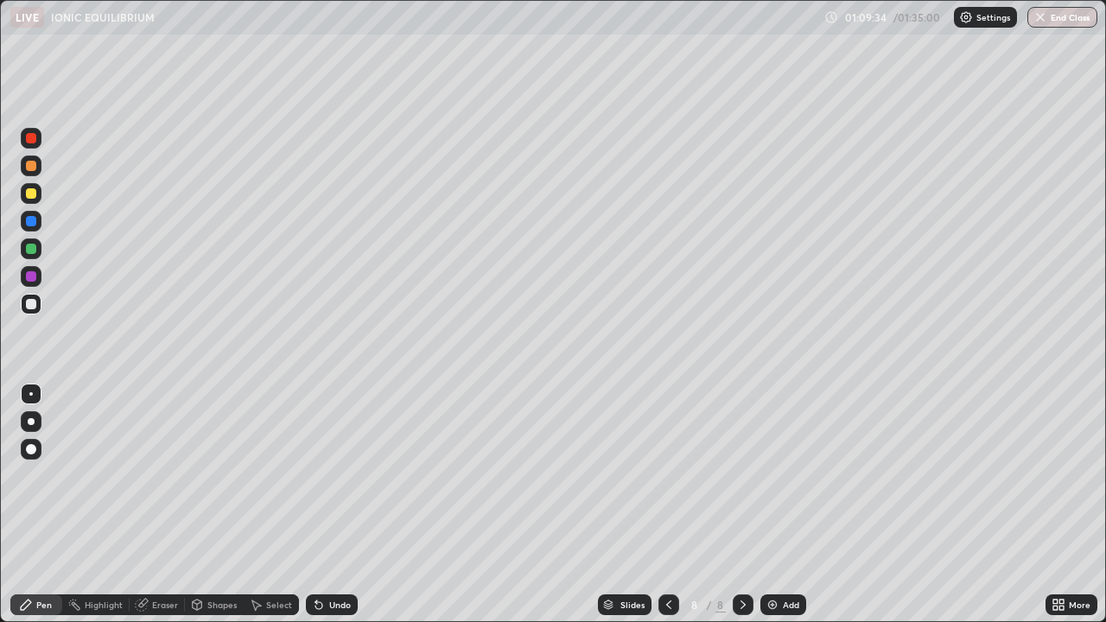
click at [773, 505] on img at bounding box center [773, 605] width 14 height 14
click at [167, 505] on div "Eraser" at bounding box center [165, 605] width 26 height 9
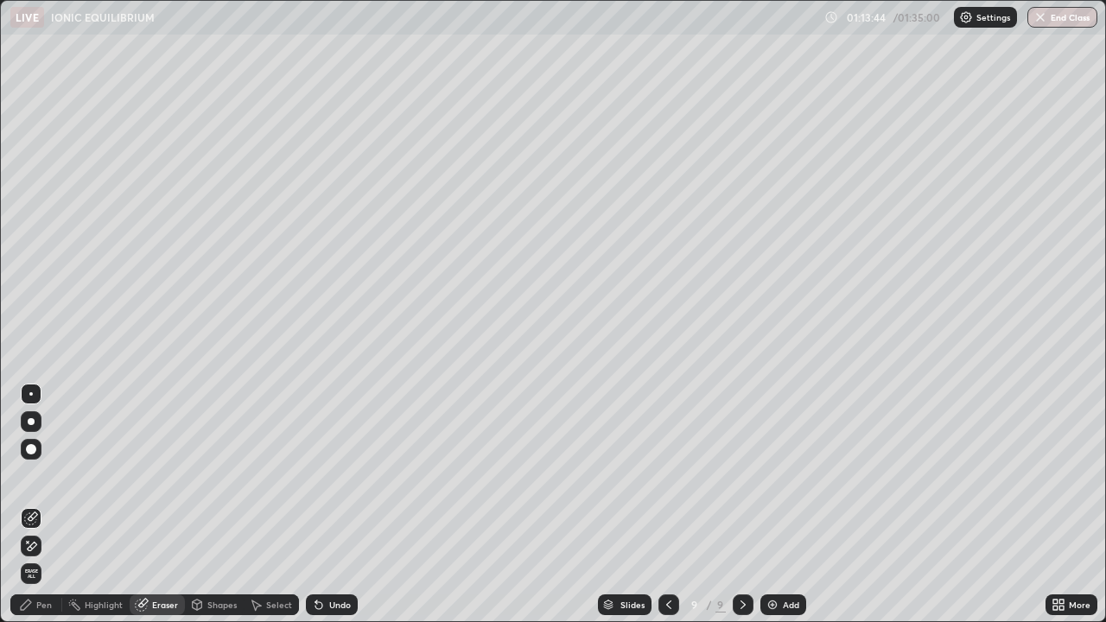
click at [50, 505] on div "Pen" at bounding box center [36, 605] width 52 height 21
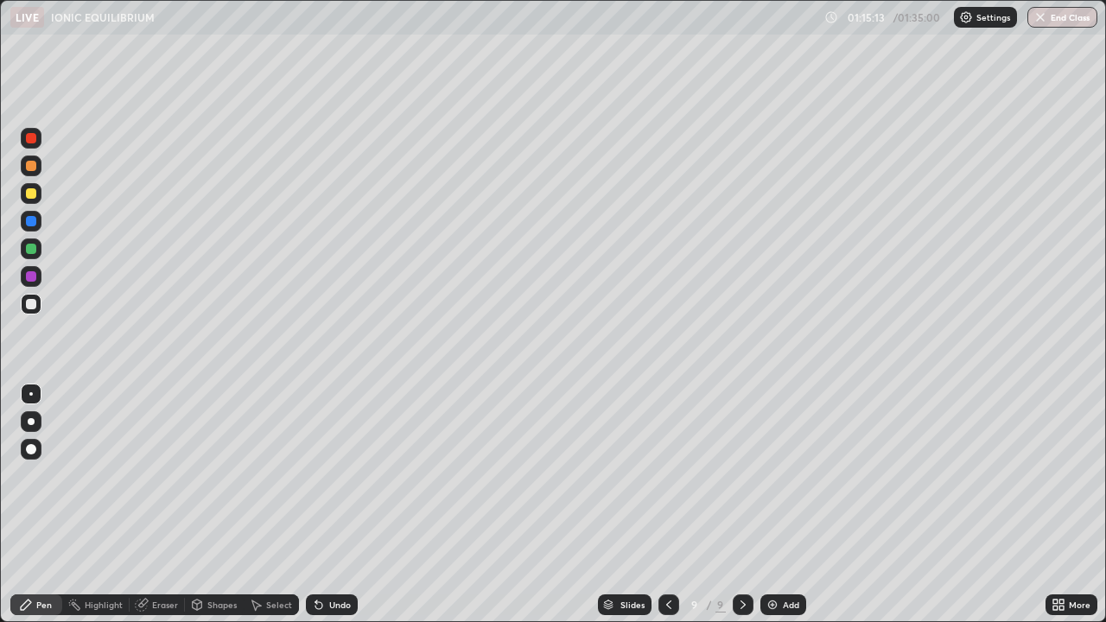
click at [329, 505] on div "Undo" at bounding box center [332, 605] width 52 height 21
click at [783, 505] on div "Add" at bounding box center [783, 605] width 46 height 21
click at [783, 505] on div "Add" at bounding box center [791, 605] width 16 height 9
click at [330, 505] on div "Undo" at bounding box center [332, 605] width 52 height 21
click at [332, 505] on div "Undo" at bounding box center [340, 605] width 22 height 9
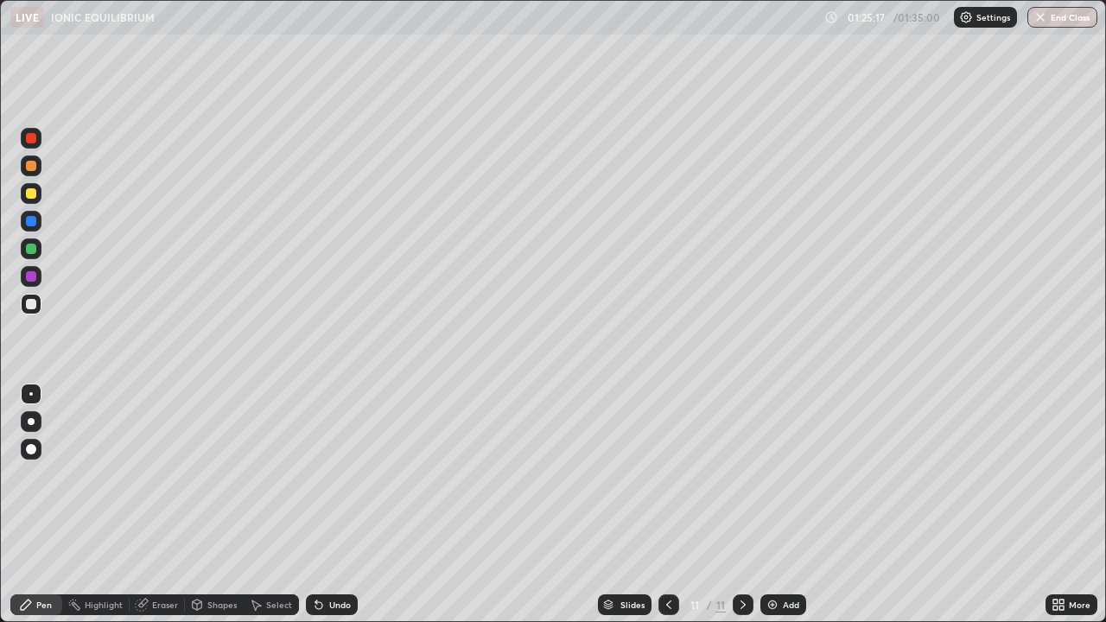
click at [329, 505] on div "Undo" at bounding box center [340, 605] width 22 height 9
click at [326, 505] on div "Undo" at bounding box center [332, 605] width 52 height 21
click at [323, 505] on icon at bounding box center [319, 605] width 14 height 14
click at [322, 505] on icon at bounding box center [319, 605] width 14 height 14
click at [1065, 18] on button "End Class" at bounding box center [1063, 17] width 68 height 21
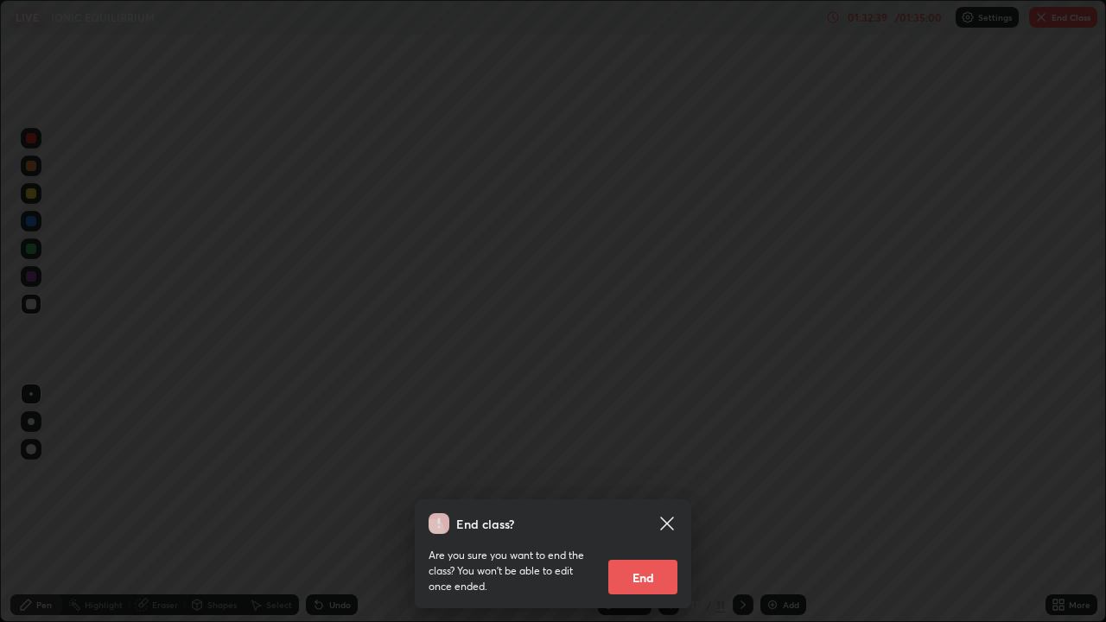
click at [639, 505] on button "End" at bounding box center [642, 577] width 69 height 35
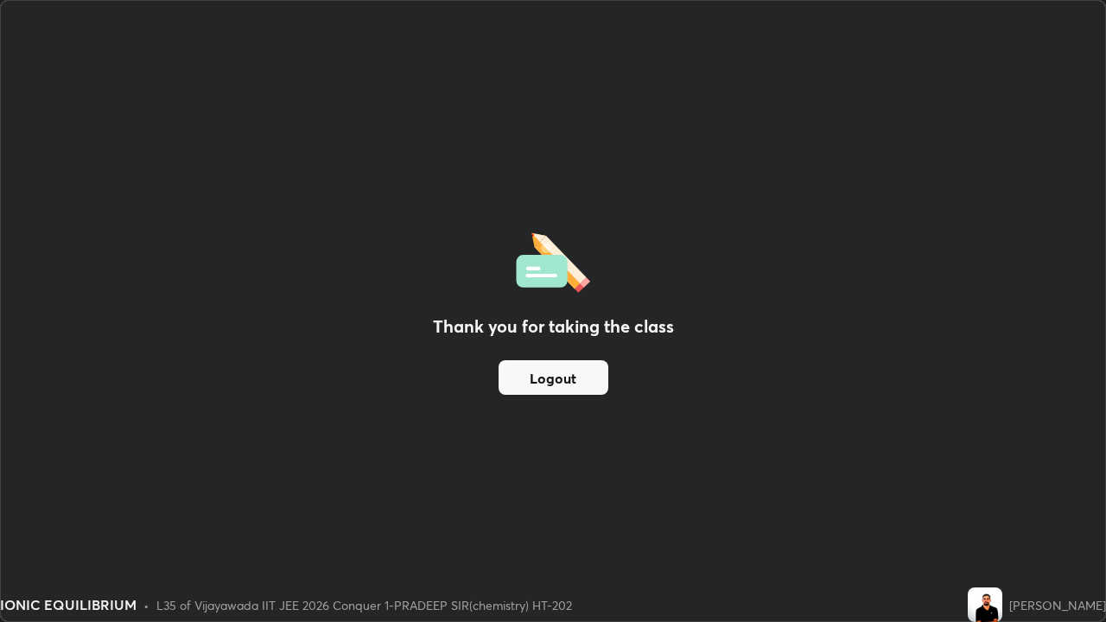
click at [569, 376] on button "Logout" at bounding box center [554, 377] width 110 height 35
